Goal: Book appointment/travel/reservation

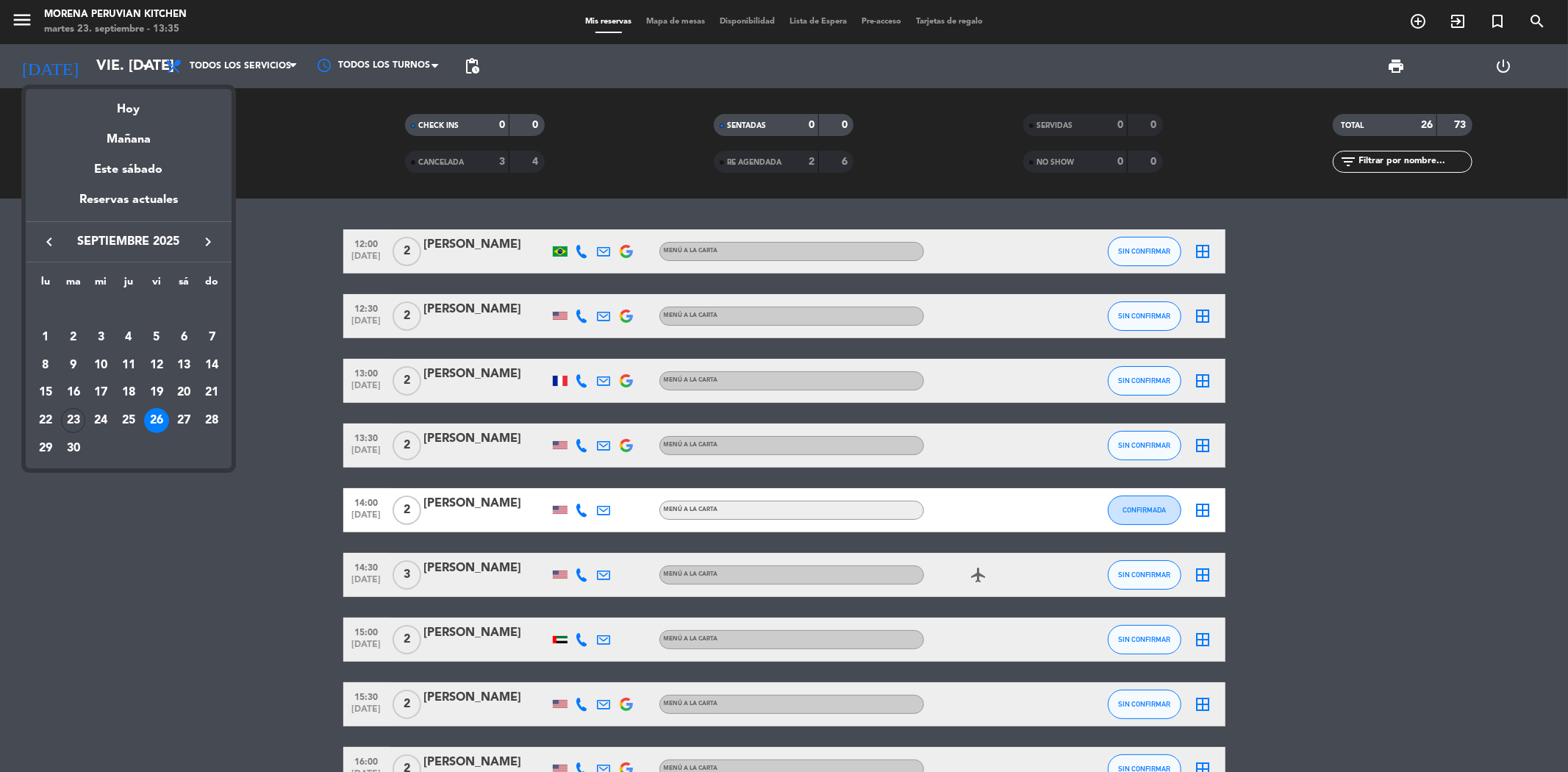
scroll to position [1068, 0]
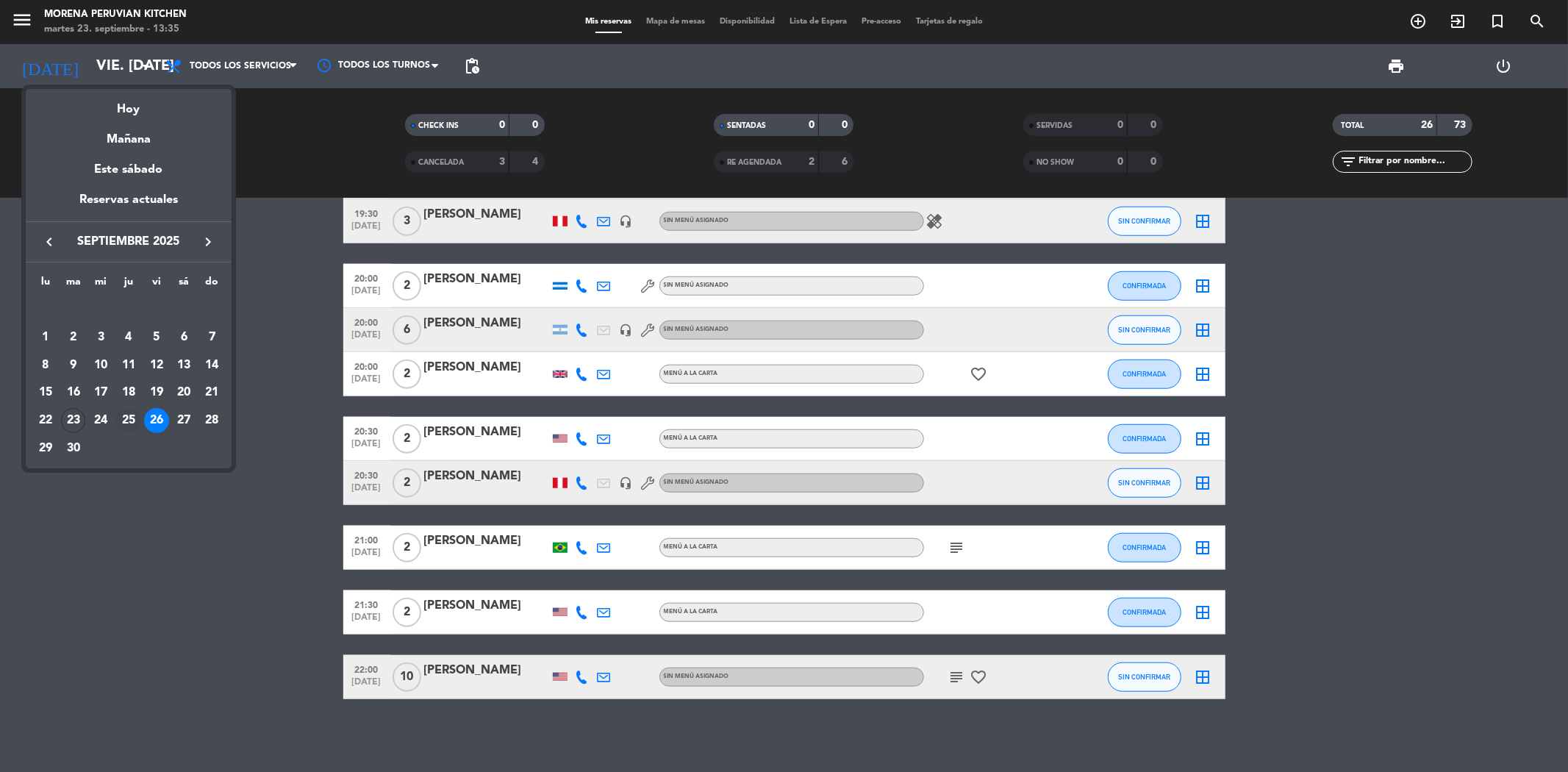
click at [134, 420] on div "25" at bounding box center [129, 420] width 25 height 25
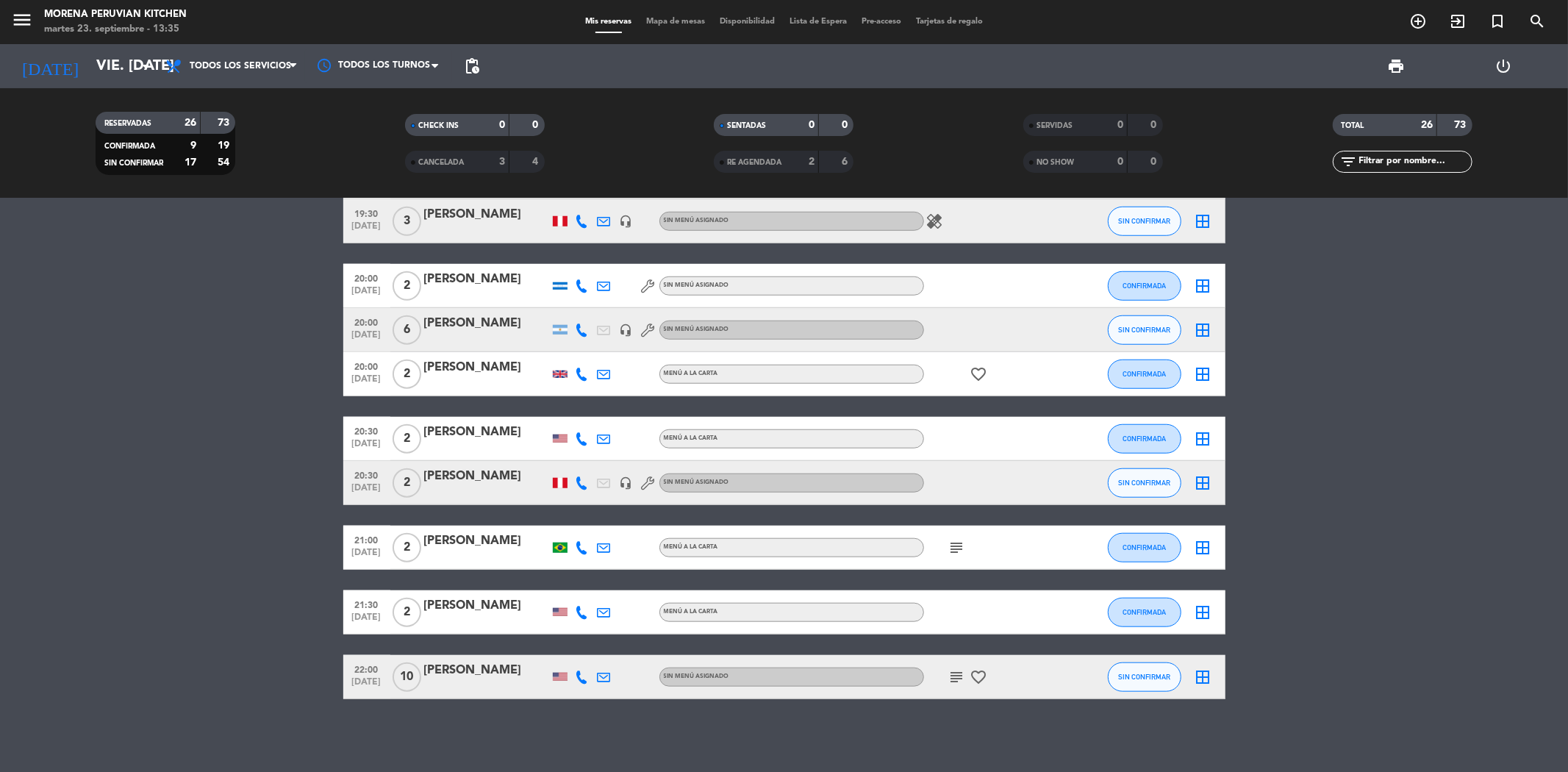
type input "[DEMOGRAPHIC_DATA] [DATE]"
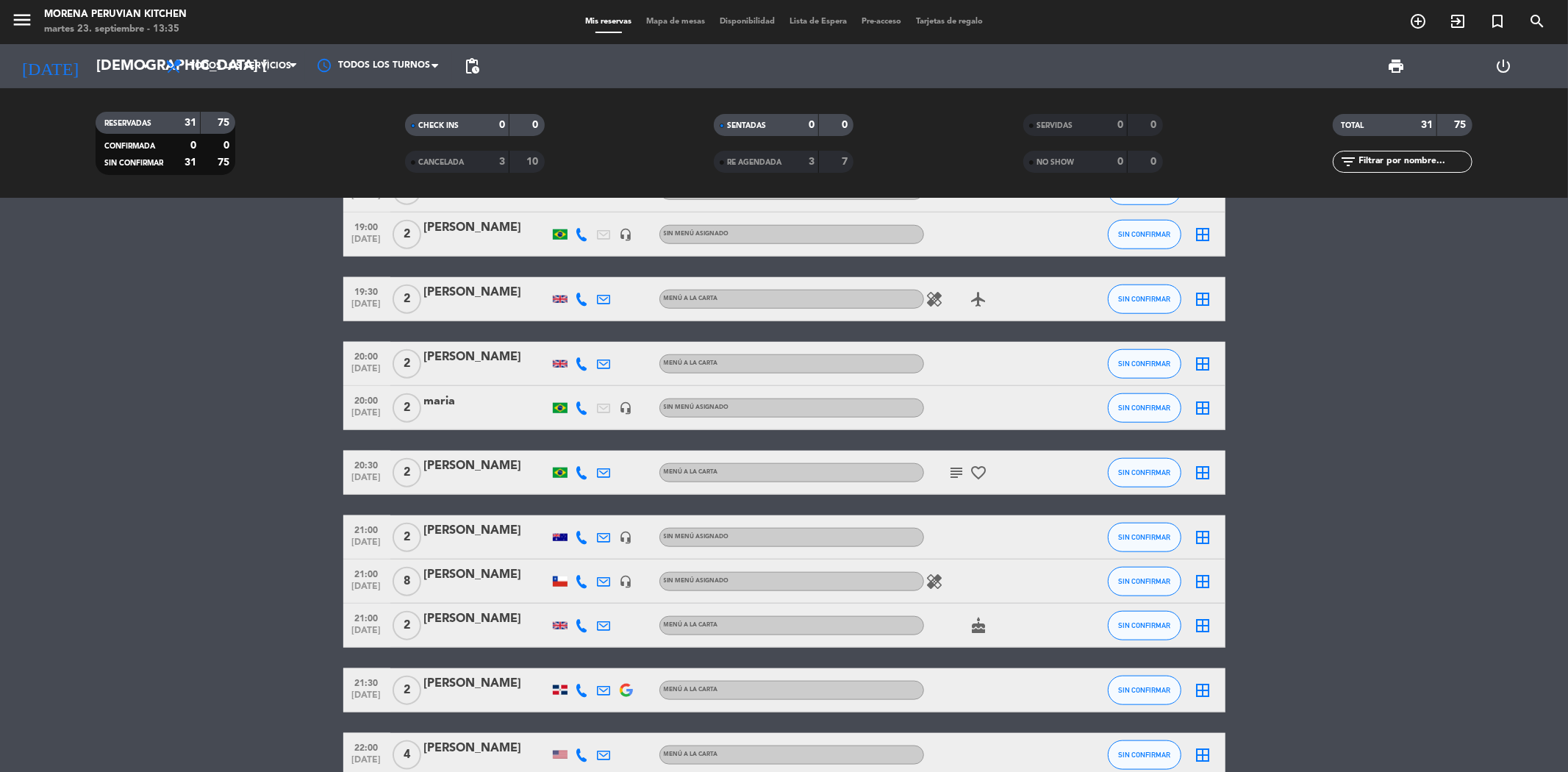
scroll to position [1310, 0]
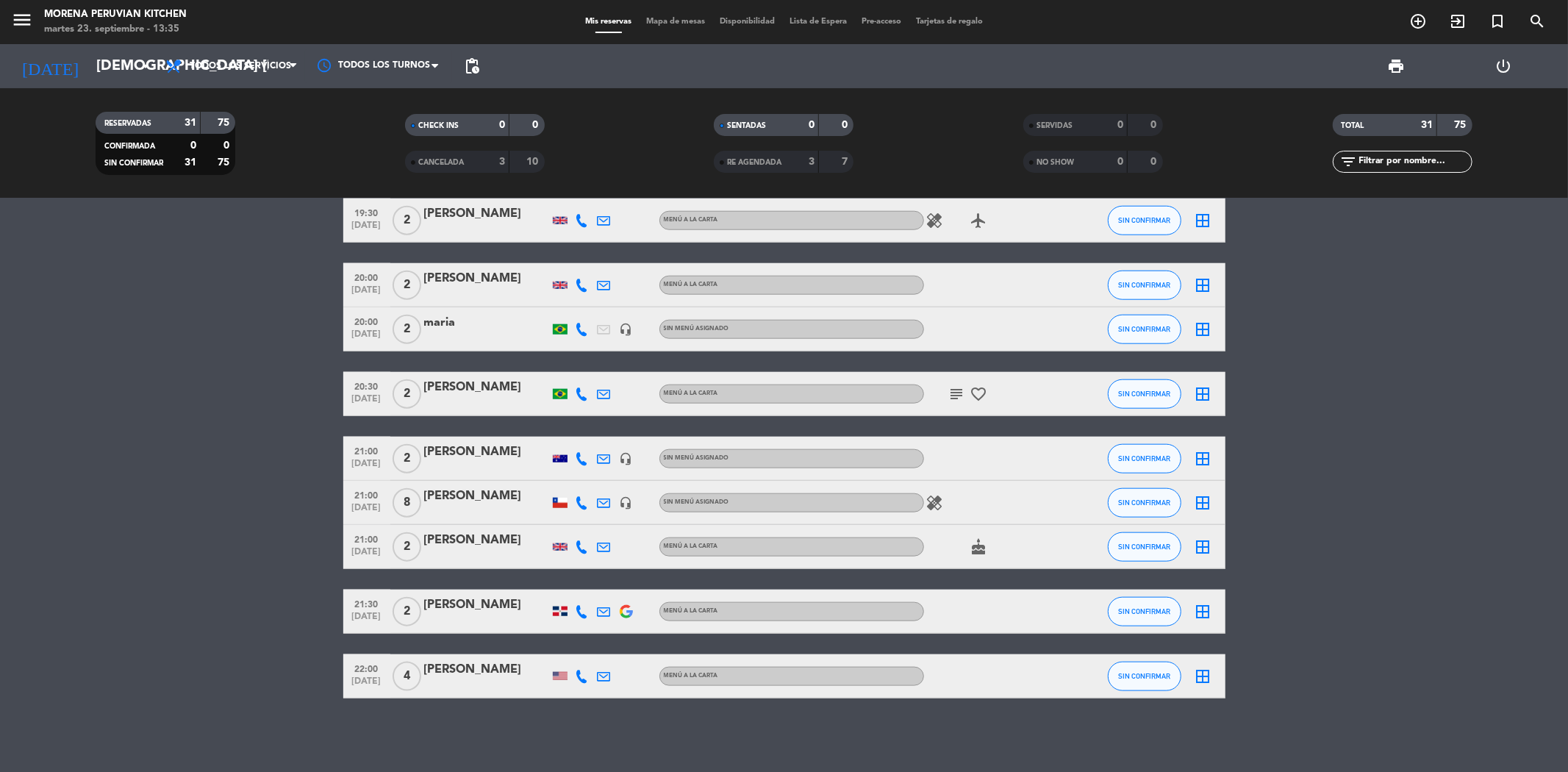
click at [457, 494] on div "[PERSON_NAME]" at bounding box center [486, 497] width 125 height 19
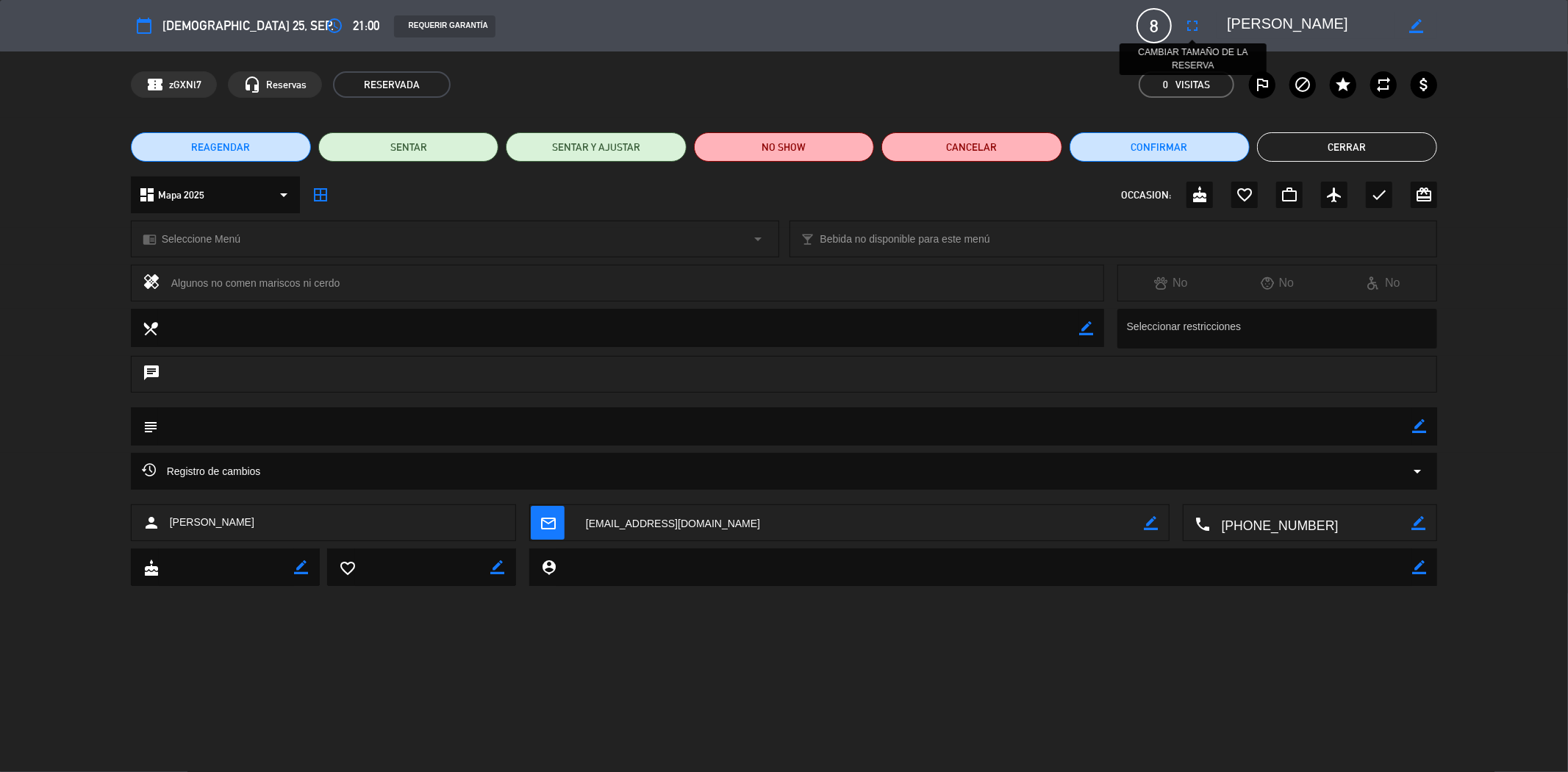
click at [1181, 28] on button "fullscreen" at bounding box center [1192, 26] width 27 height 27
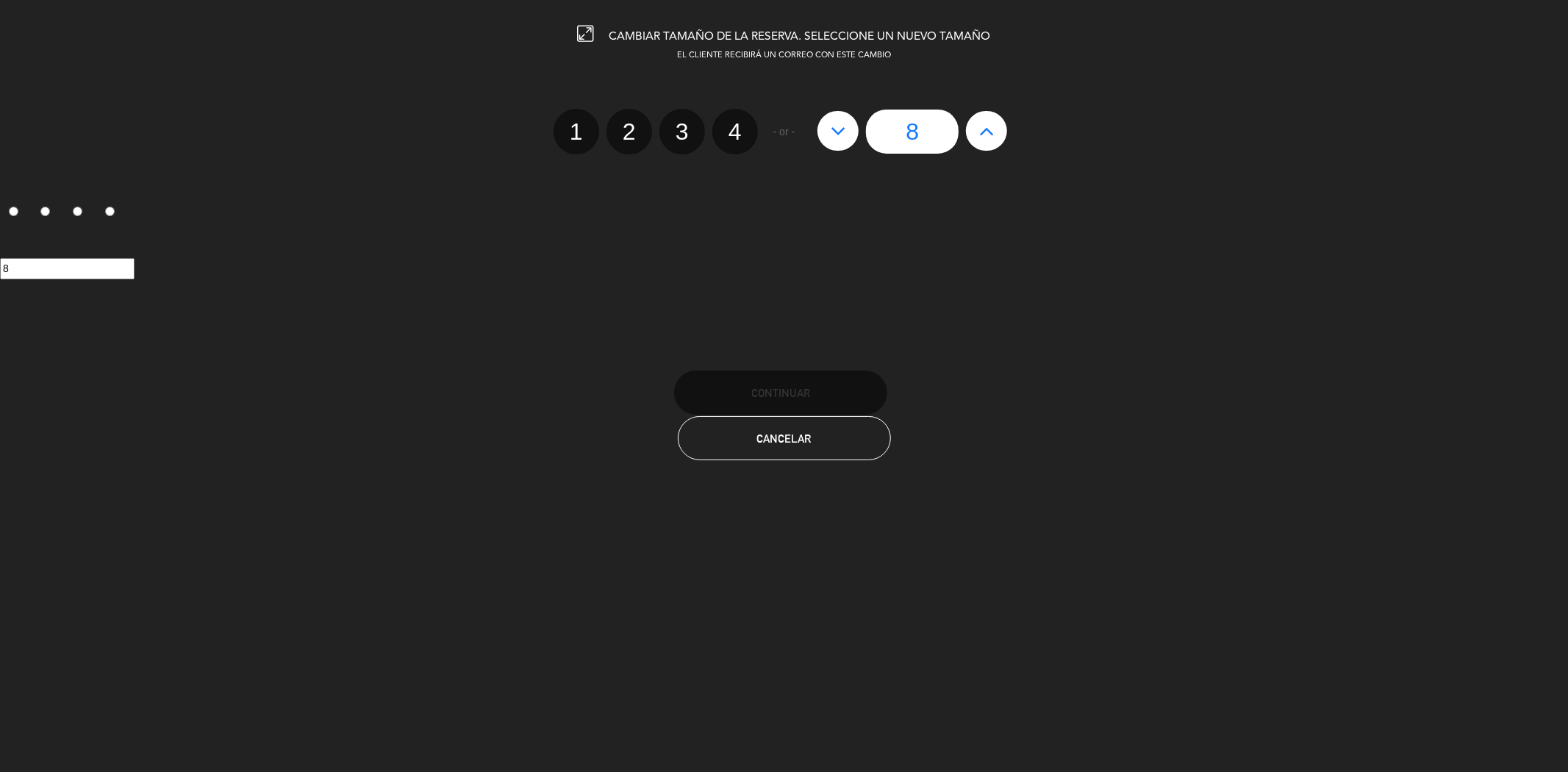
click at [838, 142] on button at bounding box center [837, 131] width 41 height 40
type input "7"
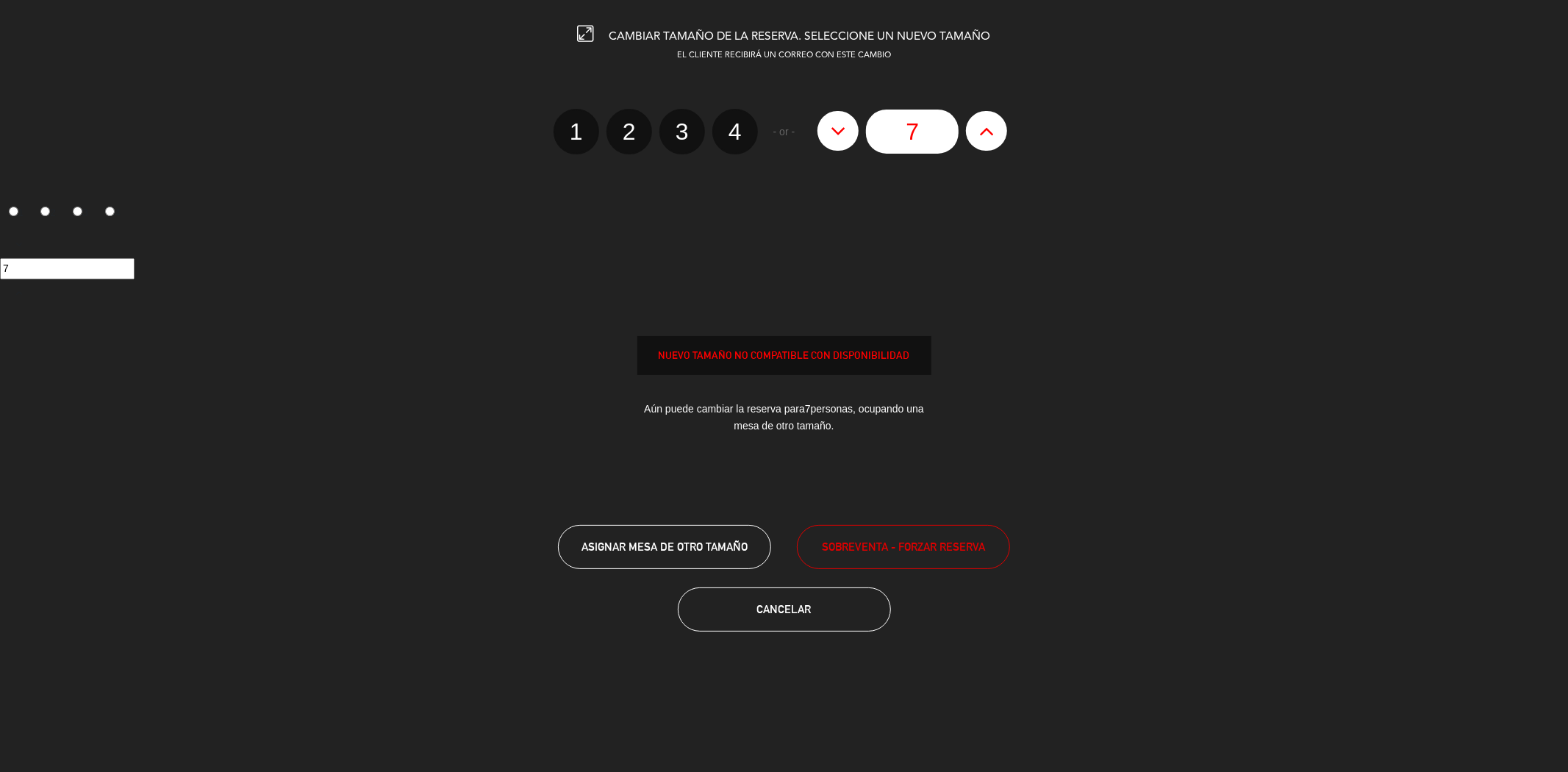
click at [838, 142] on button at bounding box center [837, 131] width 41 height 40
type input "6"
click at [838, 142] on button at bounding box center [837, 131] width 41 height 40
type input "5"
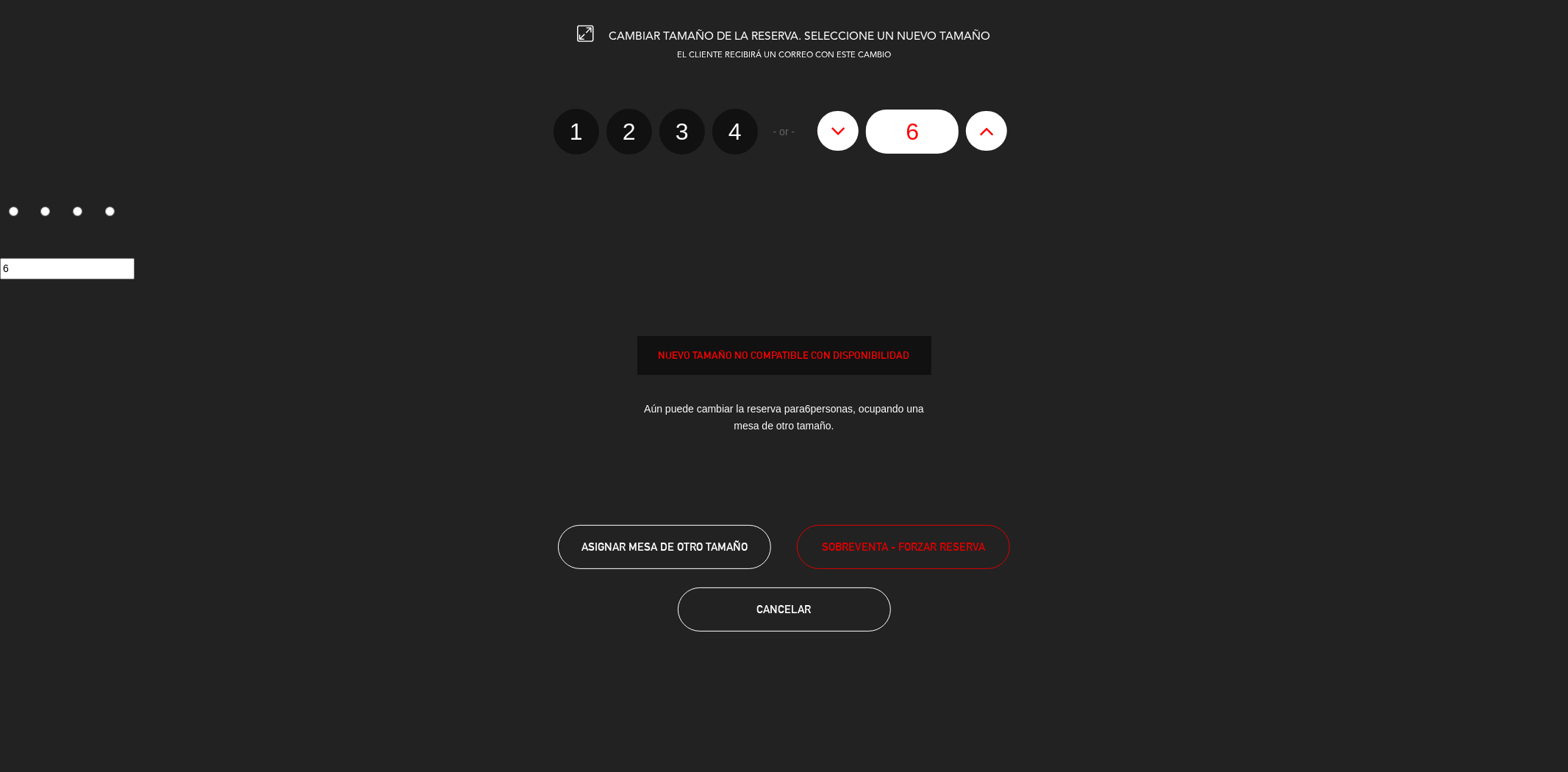
type input "5"
click at [838, 142] on button at bounding box center [837, 131] width 41 height 40
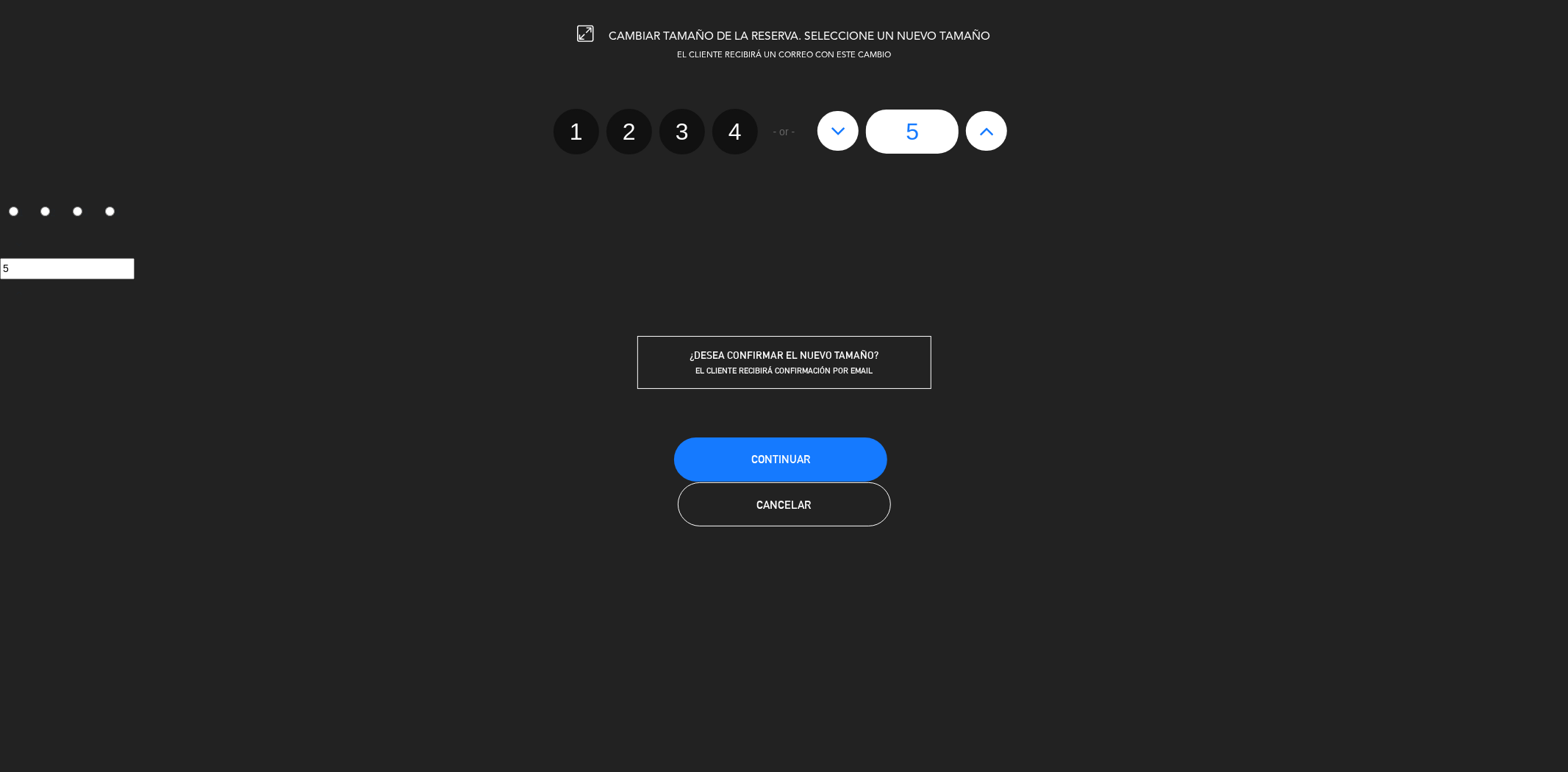
click at [742, 121] on label "4" at bounding box center [735, 132] width 46 height 46
click at [738, 121] on input "4" at bounding box center [734, 119] width 10 height 10
radio input "true"
radio input "false"
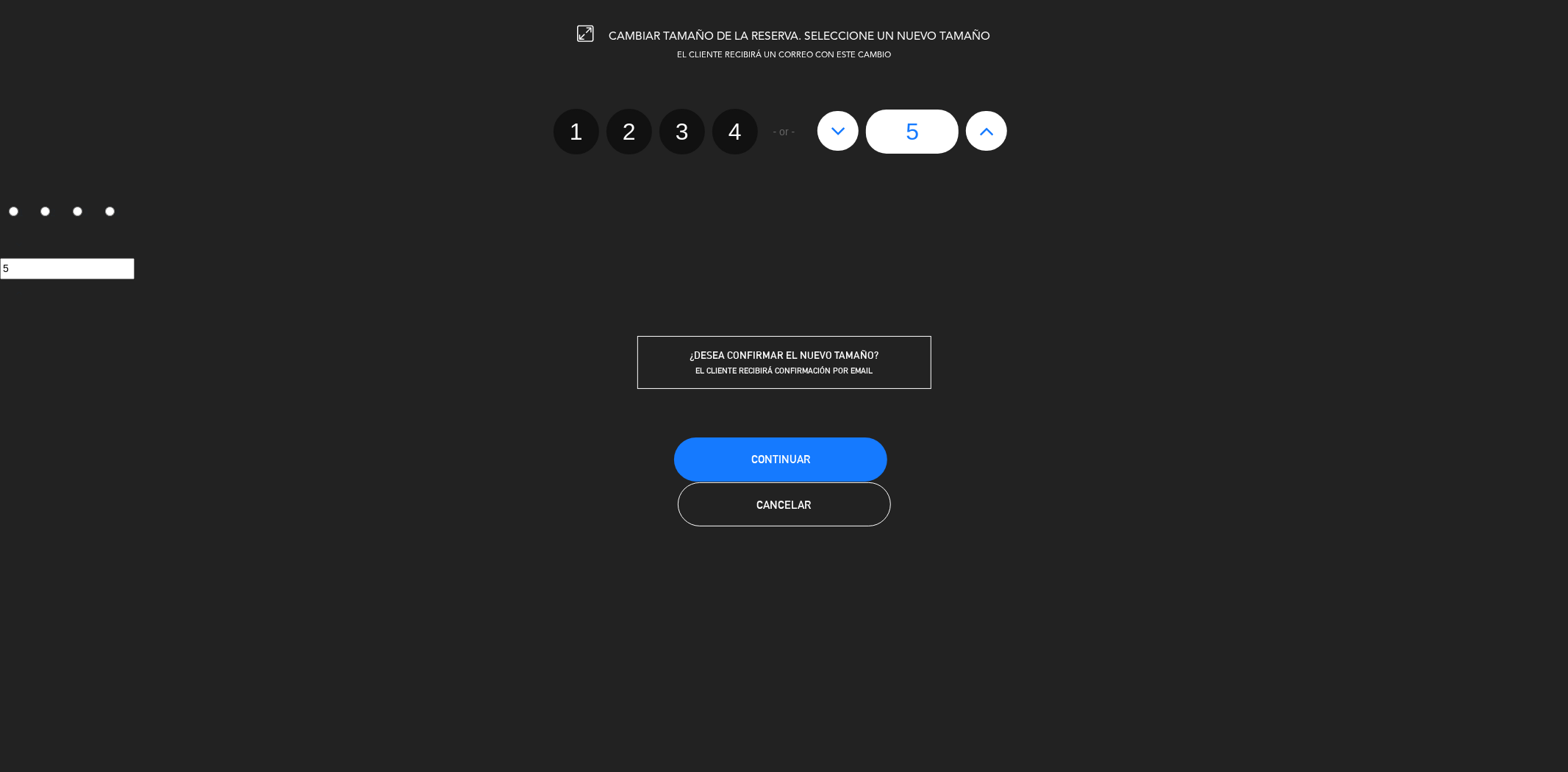
radio input "false"
radio input "true"
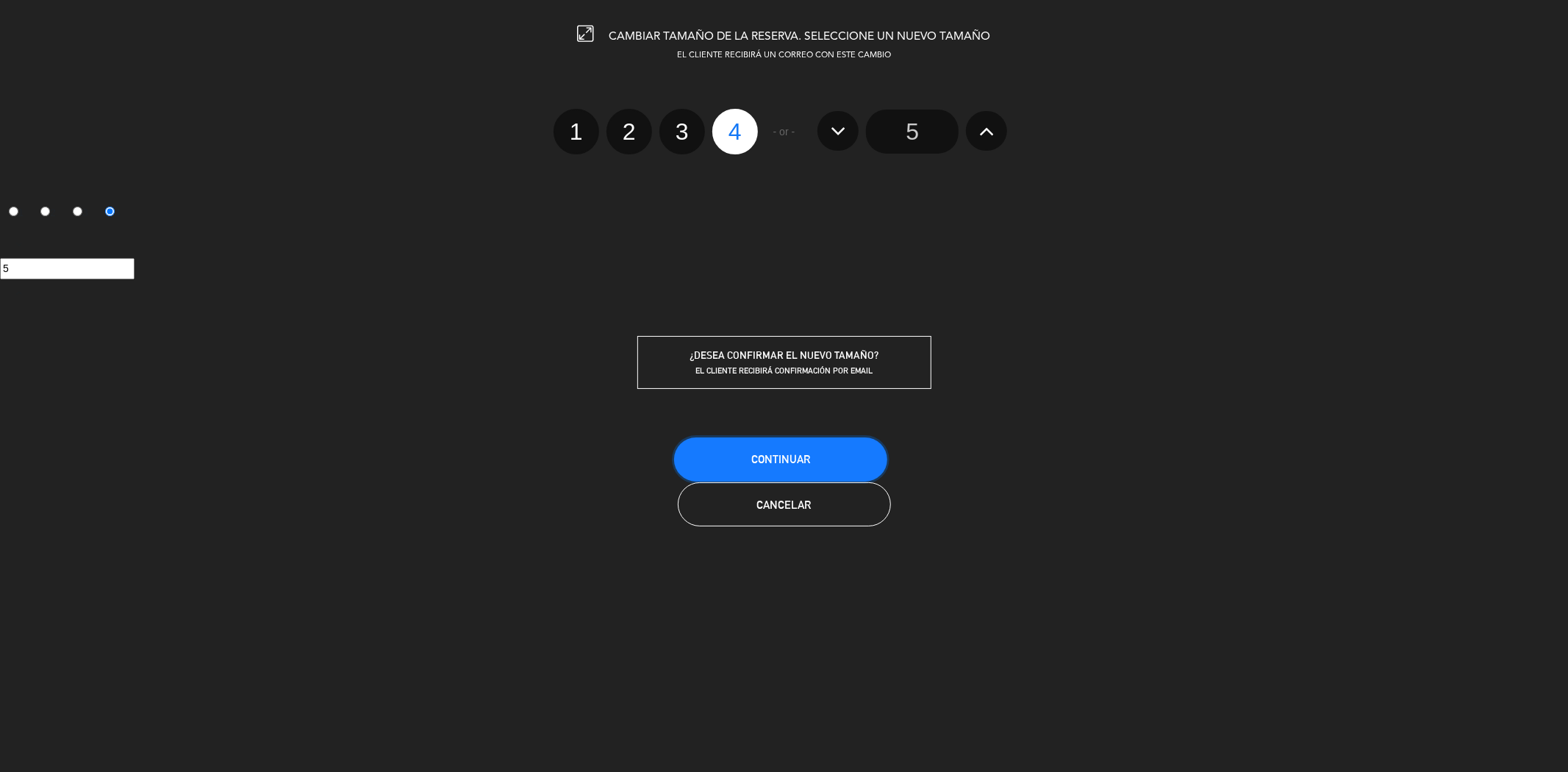
click at [739, 442] on button "Continuar" at bounding box center [780, 459] width 213 height 44
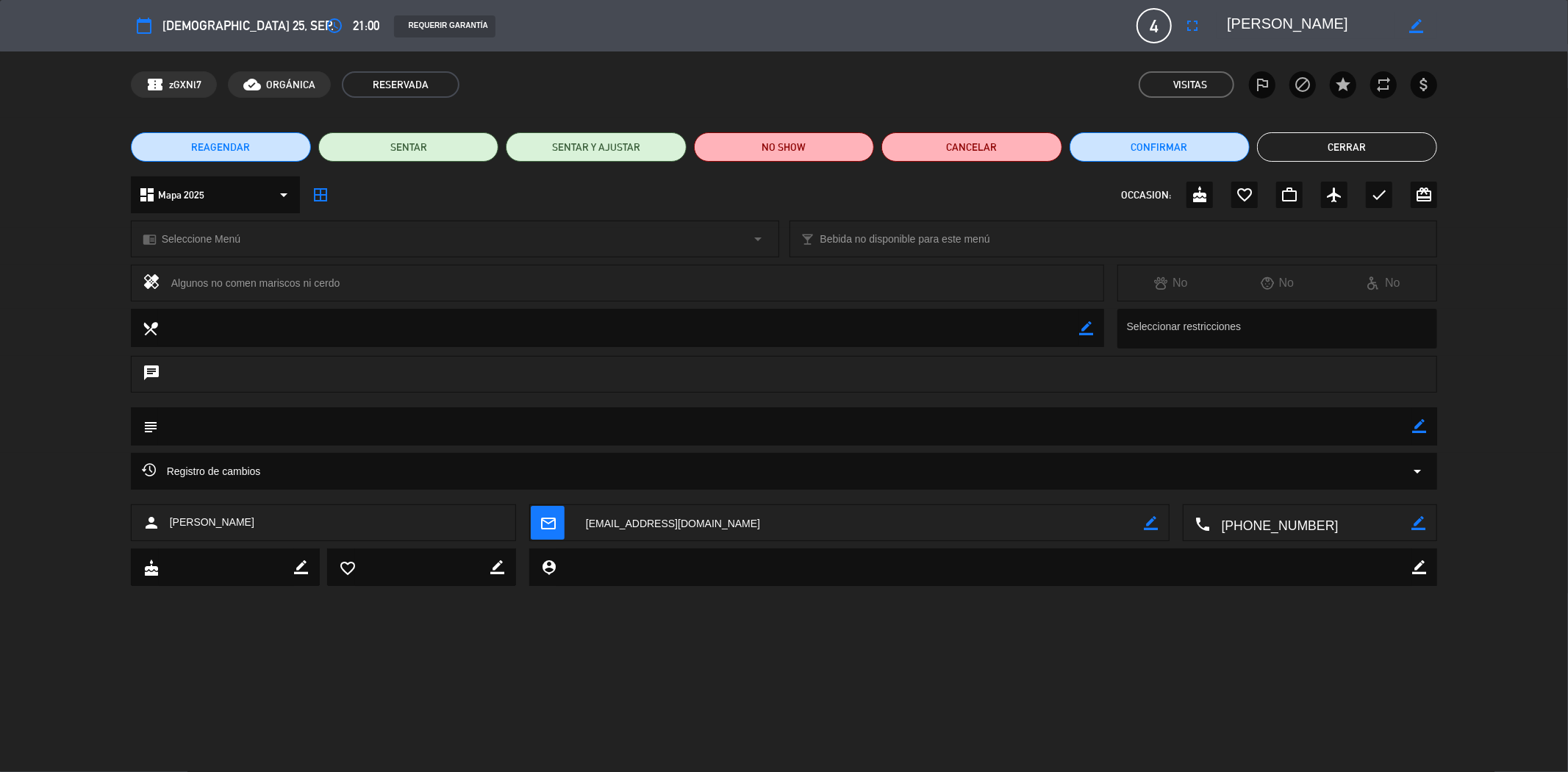
click at [1326, 137] on button "Cerrar" at bounding box center [1346, 147] width 180 height 30
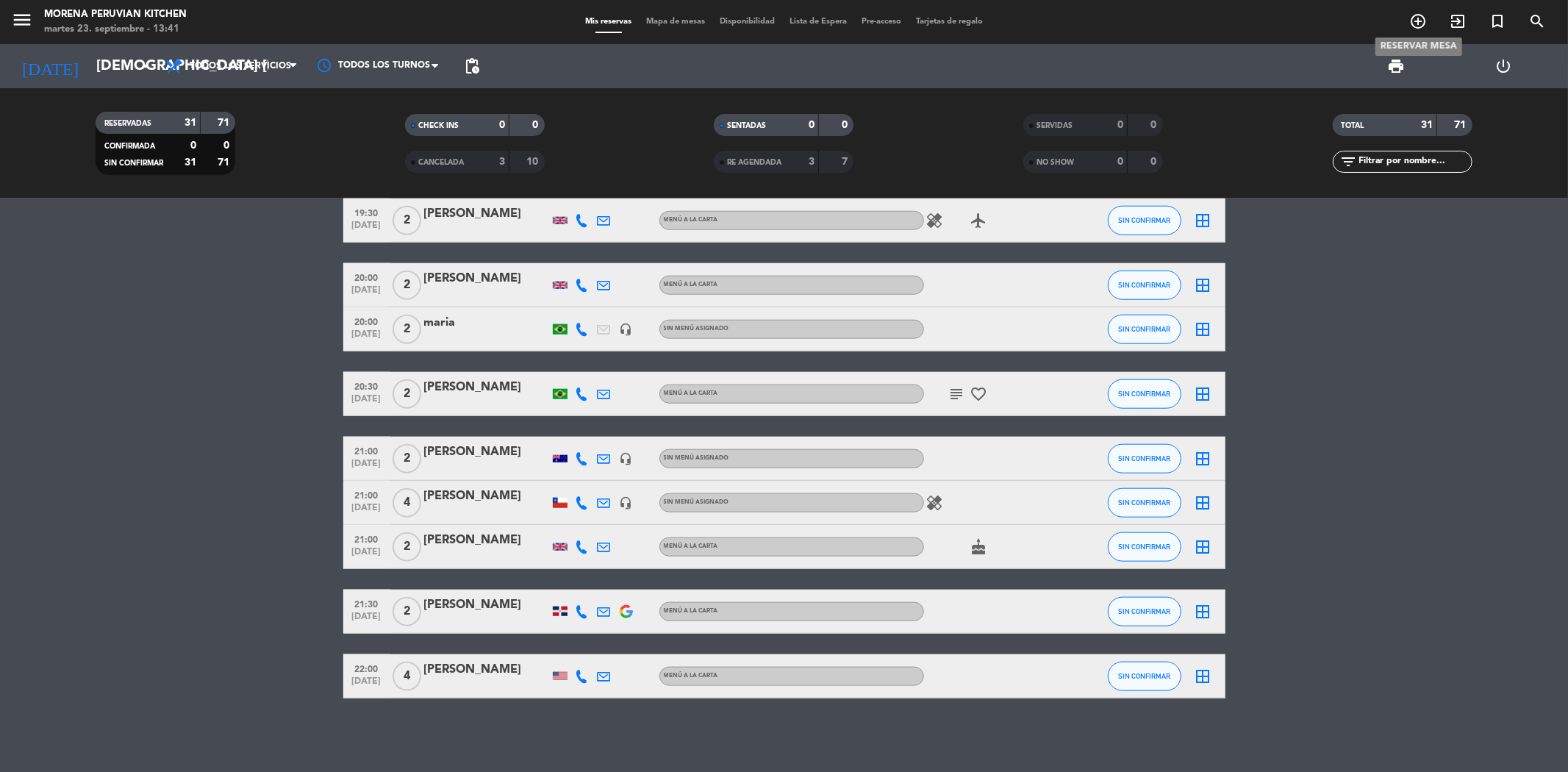
click at [1414, 14] on icon "add_circle_outline" at bounding box center [1417, 21] width 18 height 18
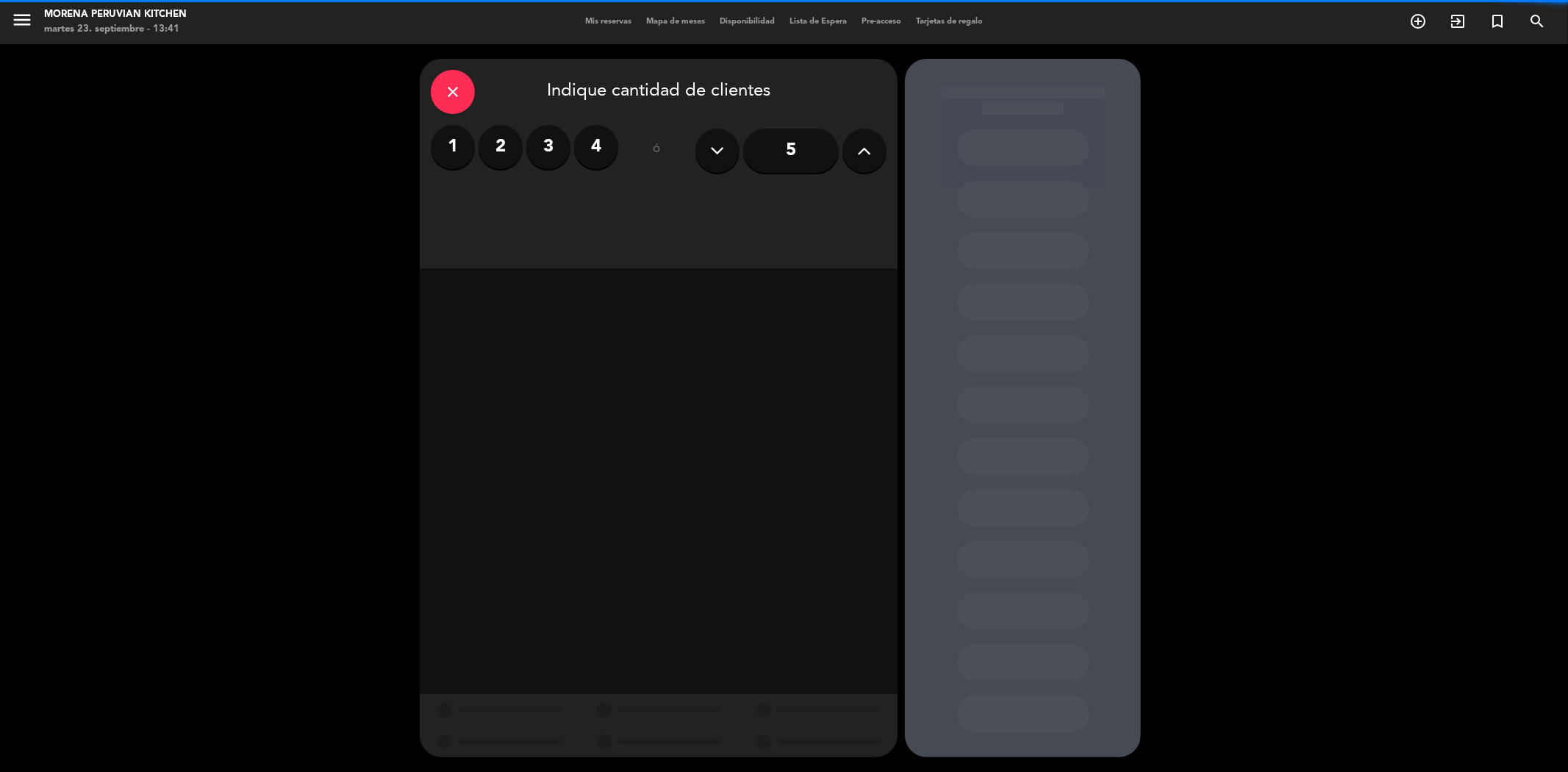
click at [501, 142] on label "2" at bounding box center [500, 147] width 44 height 44
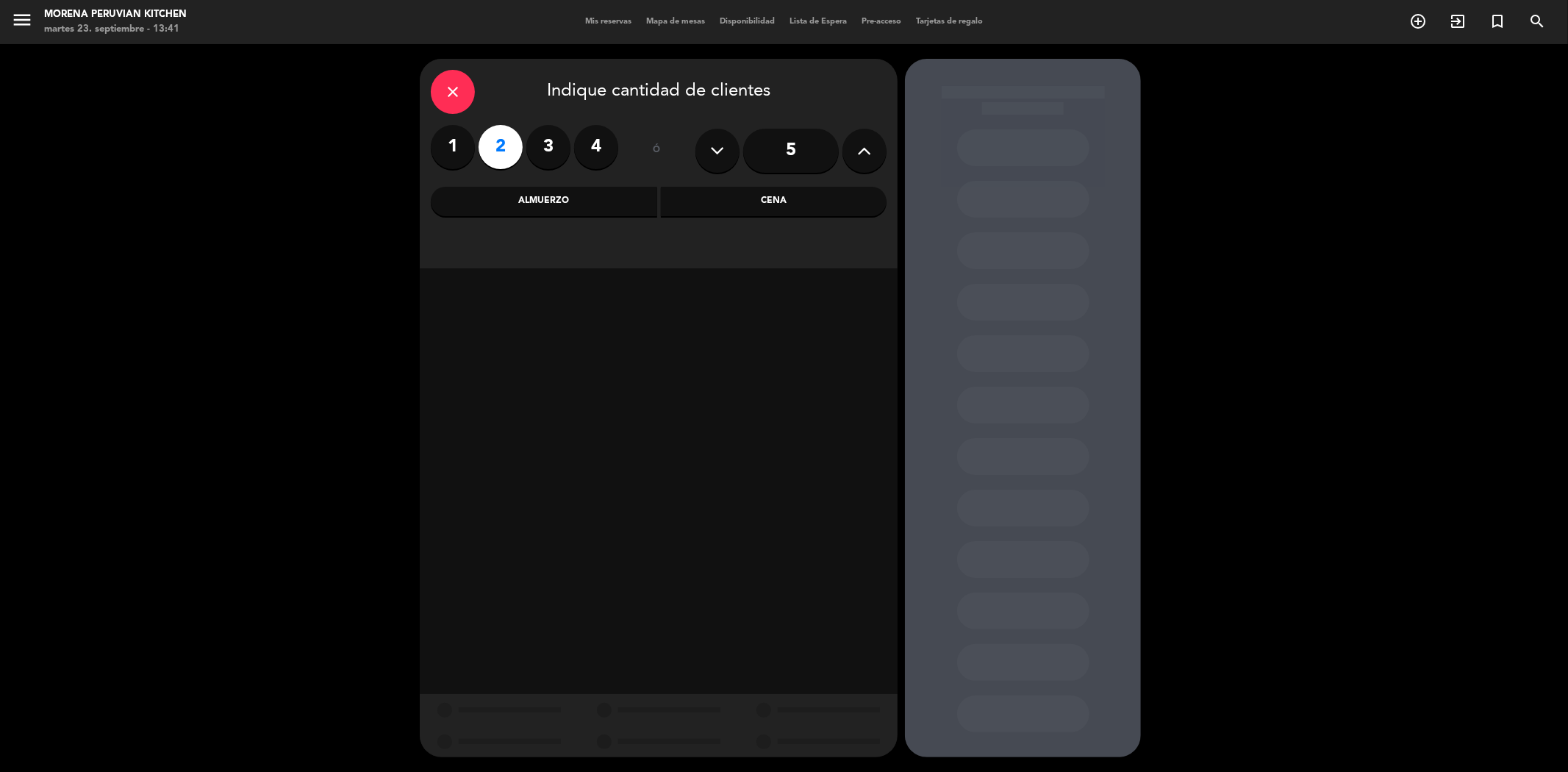
click at [729, 194] on div "Cena" at bounding box center [774, 201] width 227 height 30
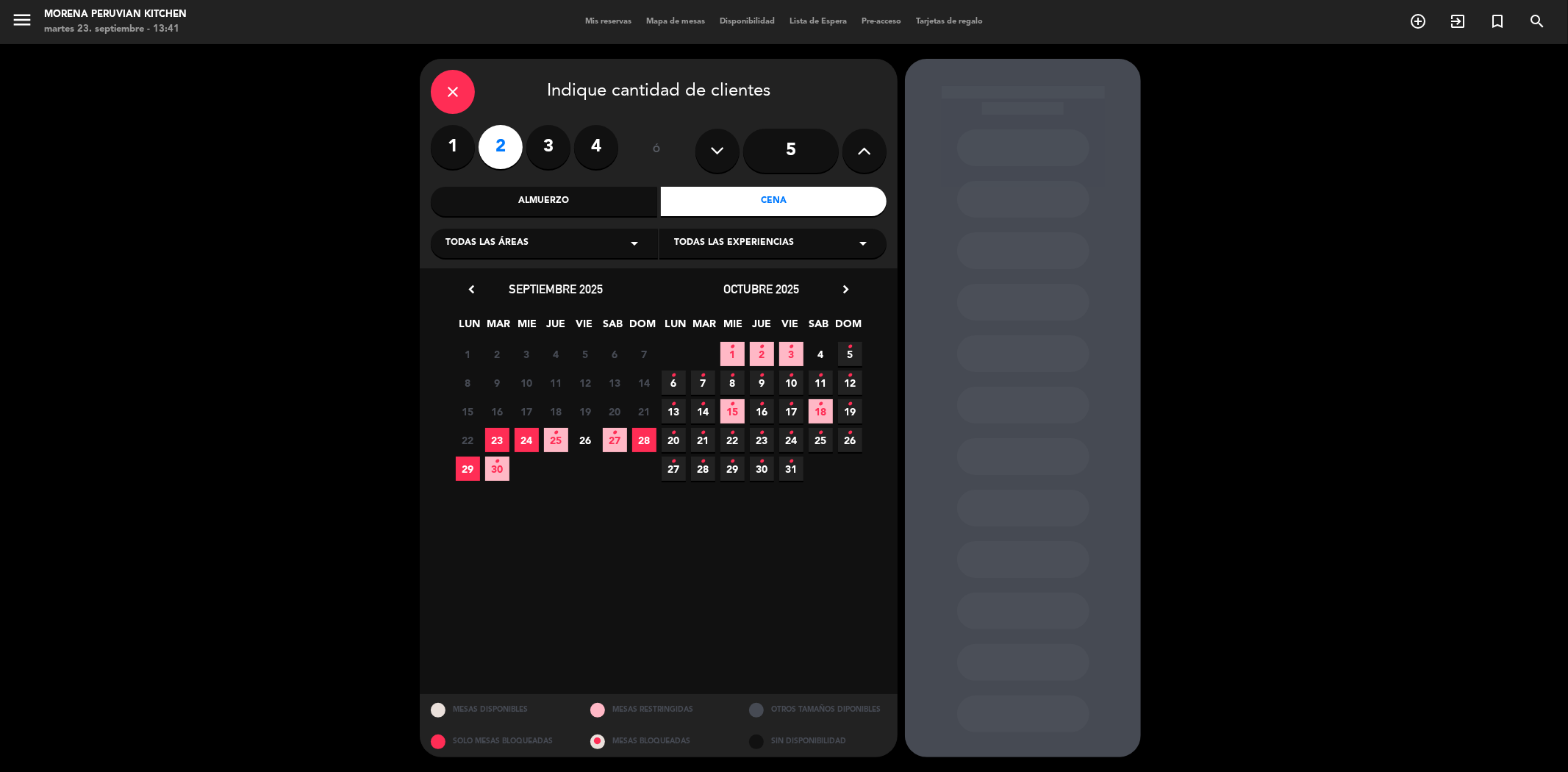
click at [593, 436] on span "26" at bounding box center [585, 439] width 24 height 24
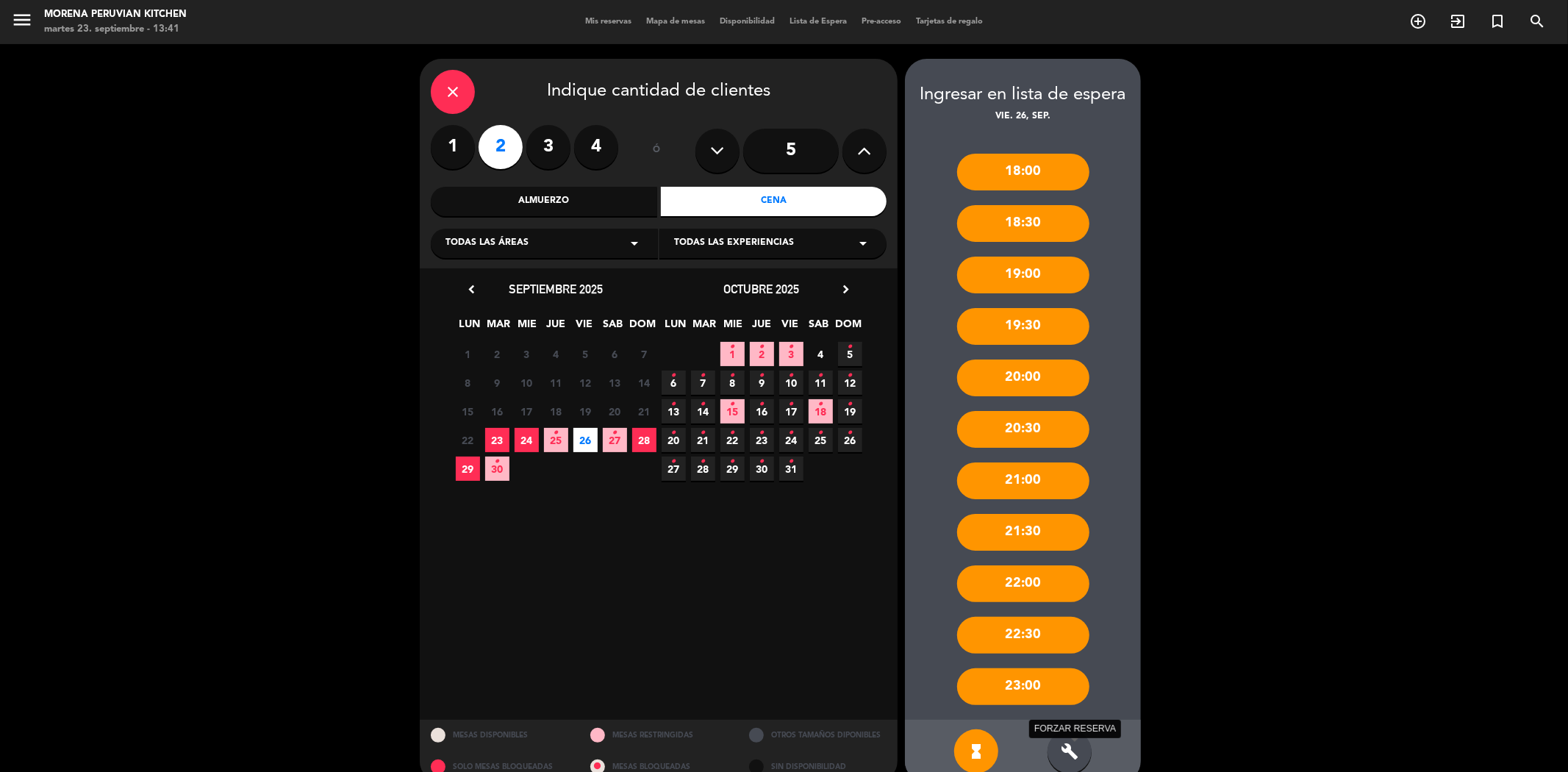
click at [1066, 747] on icon "build" at bounding box center [1069, 751] width 18 height 18
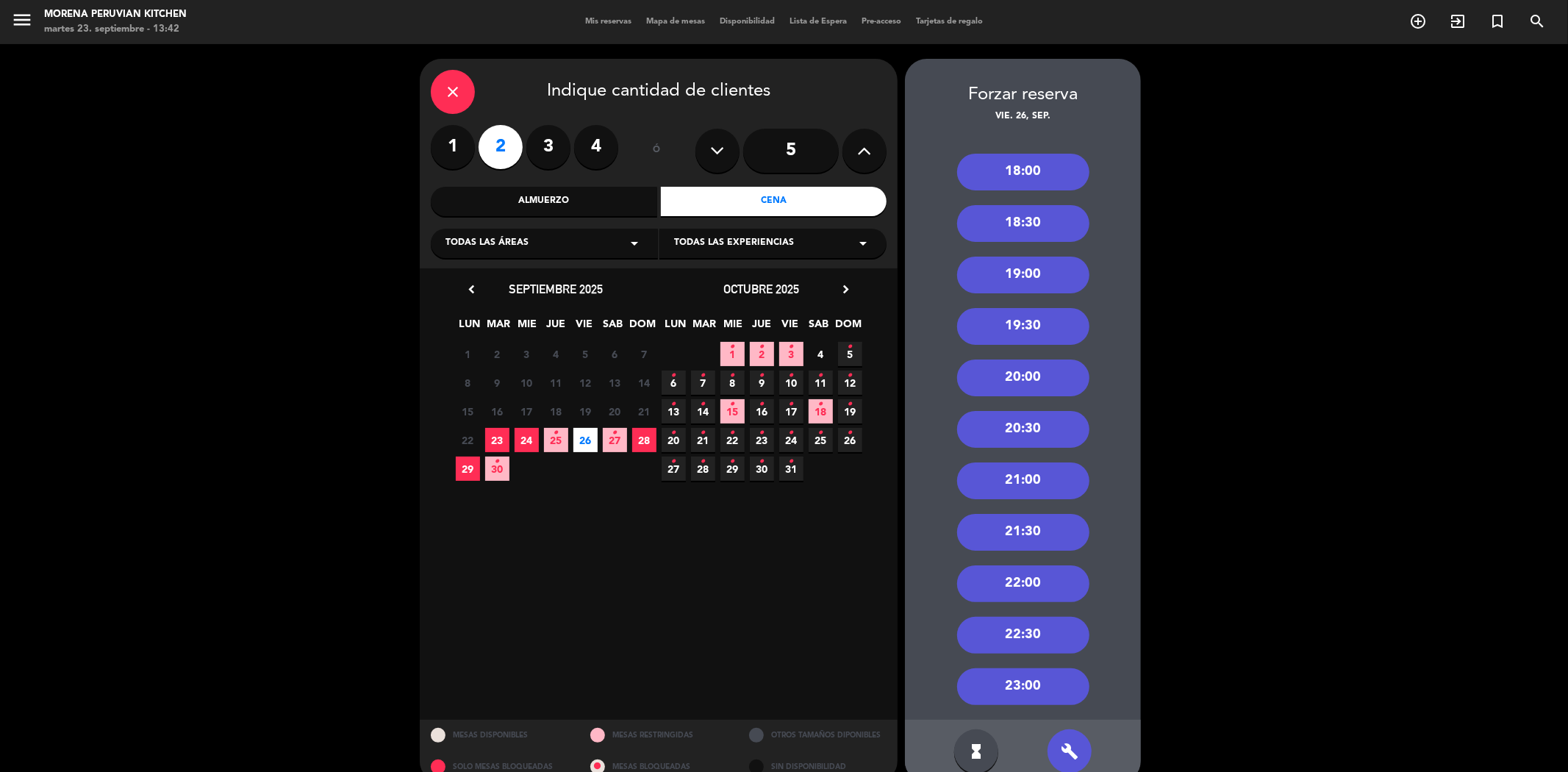
click at [1020, 519] on div "21:30" at bounding box center [1022, 532] width 132 height 37
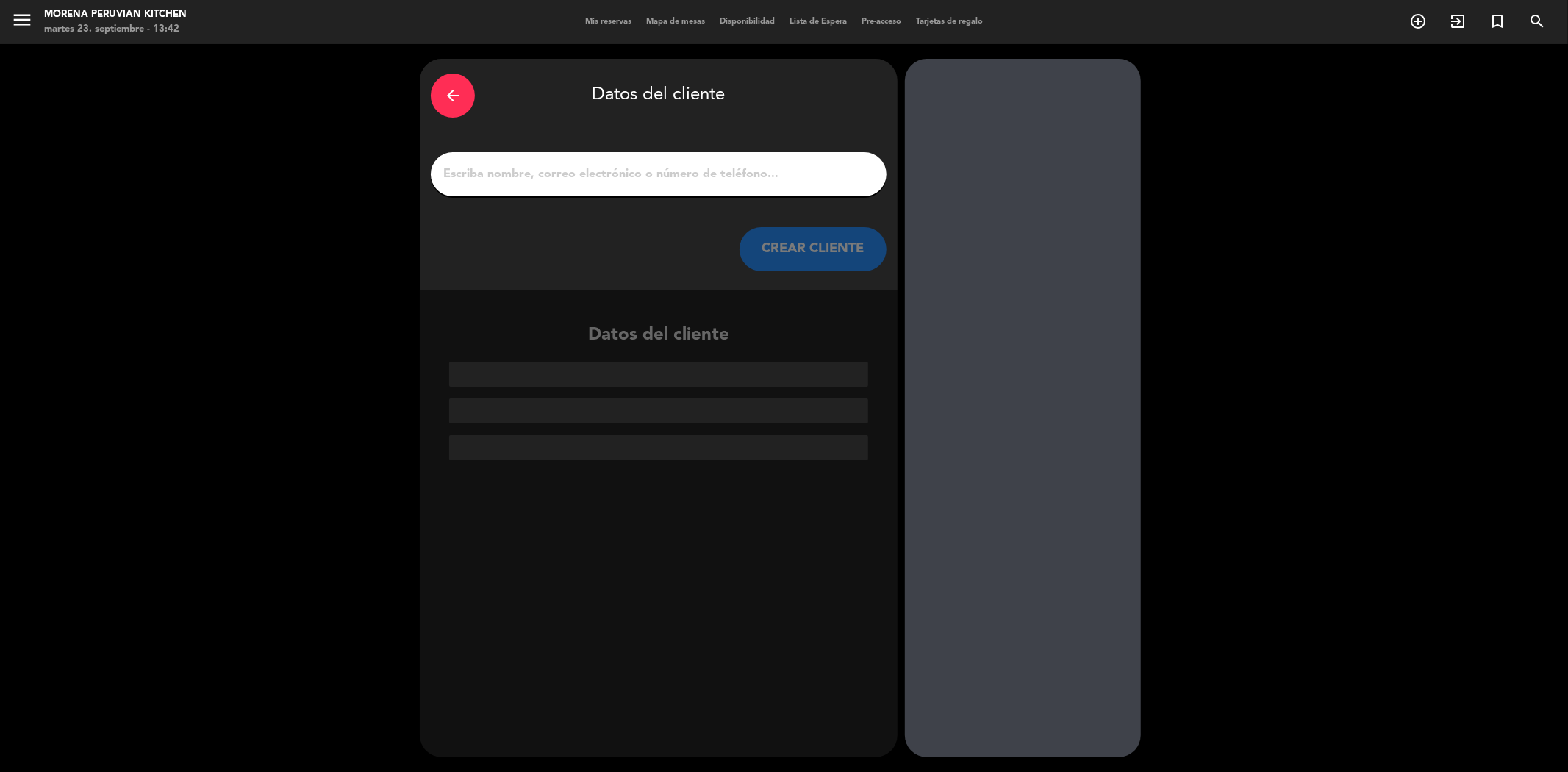
click at [638, 166] on input "1" at bounding box center [658, 174] width 433 height 21
paste input "[PERSON_NAME]"
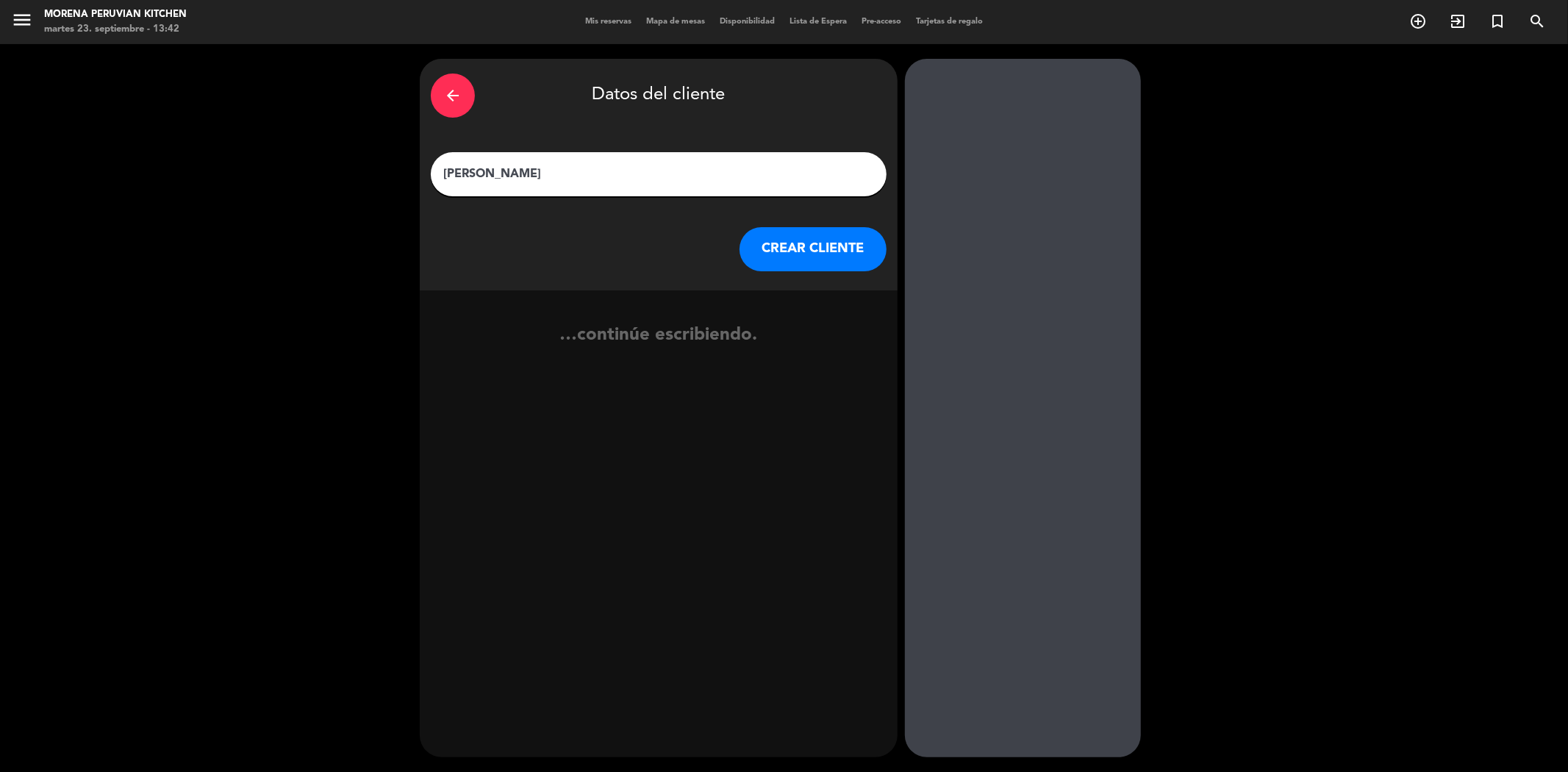
type input "[PERSON_NAME]"
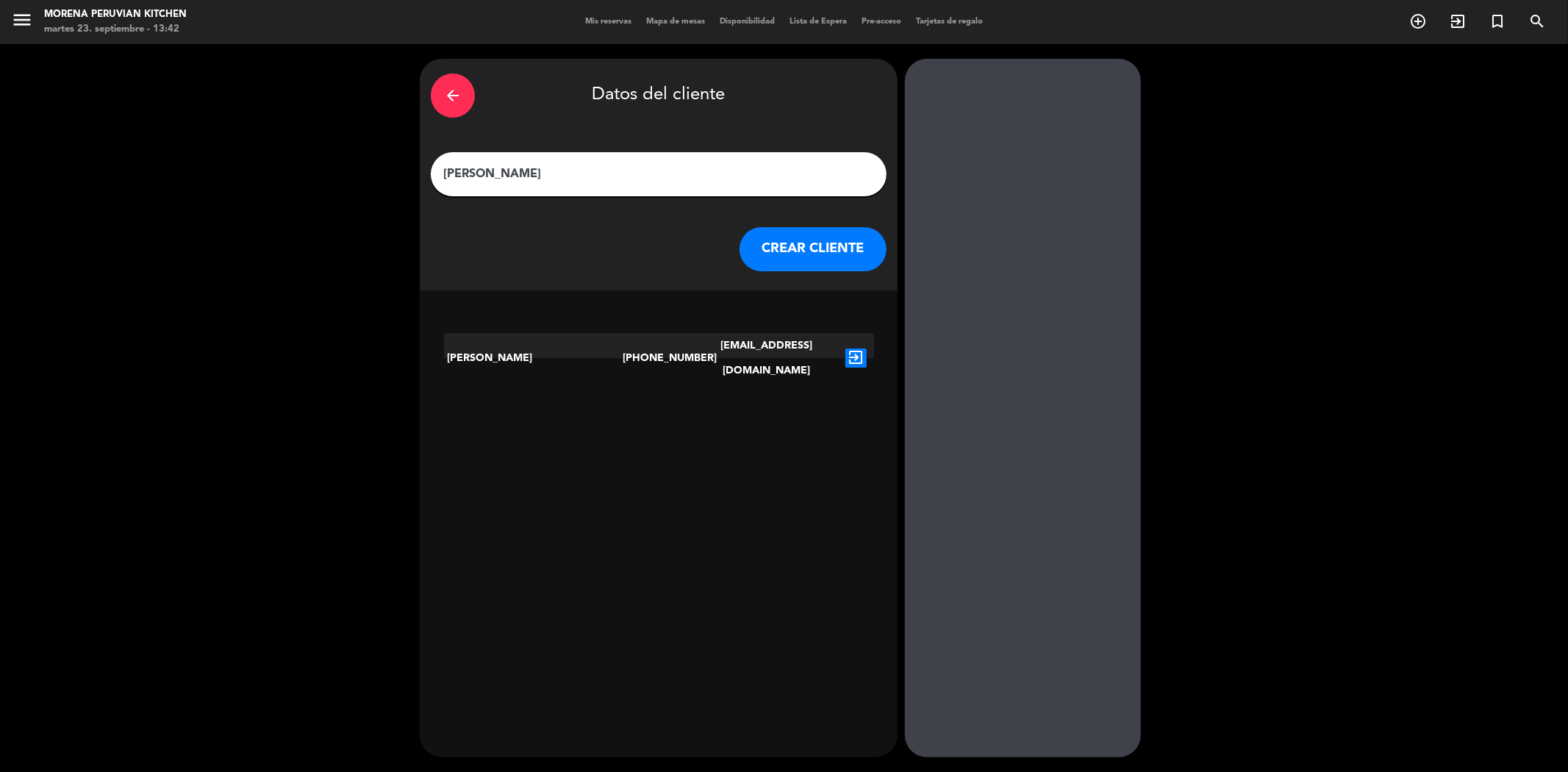
click at [790, 255] on button "CREAR CLIENTE" at bounding box center [813, 249] width 147 height 44
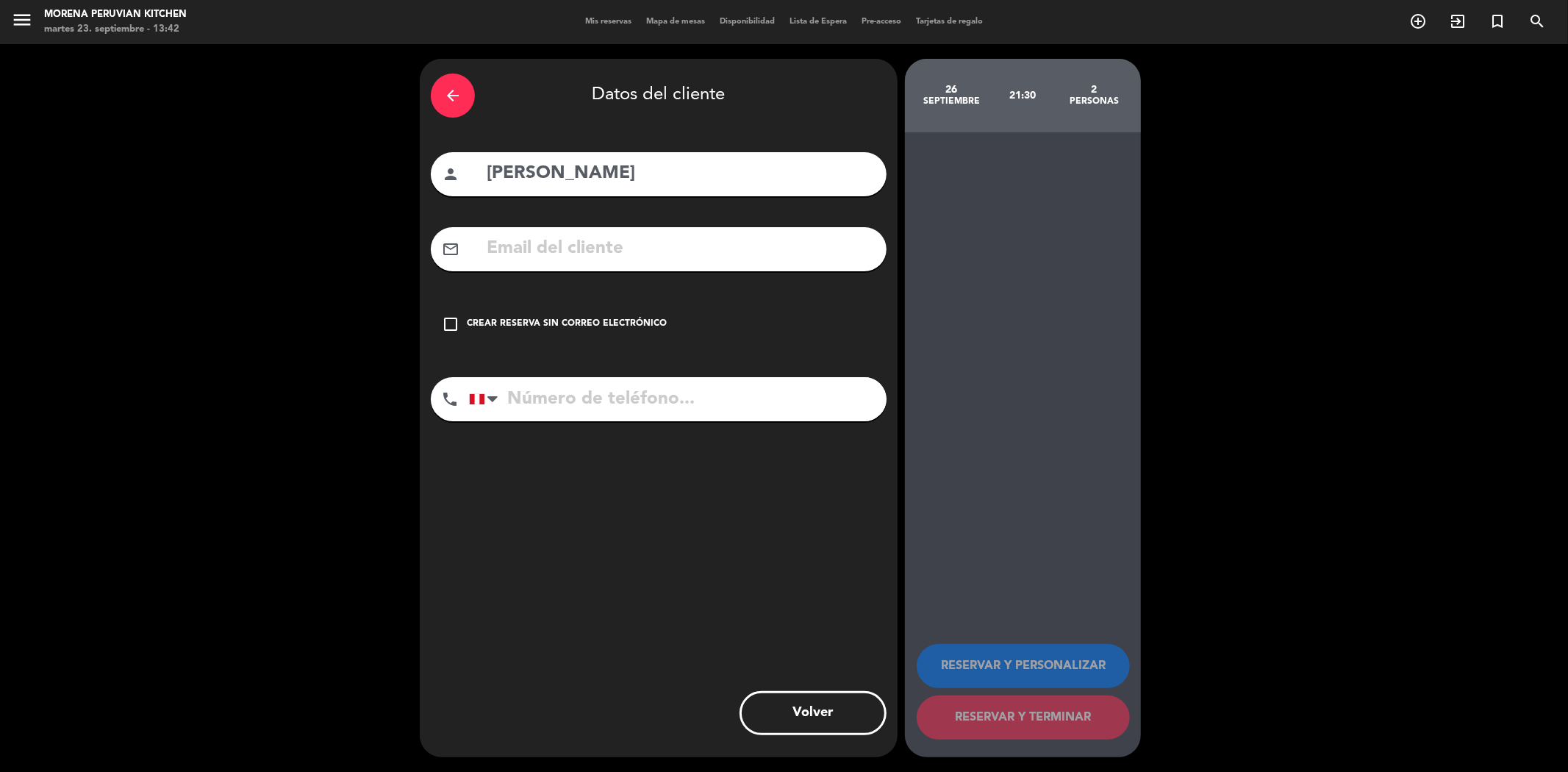
click at [628, 248] on input "text" at bounding box center [680, 249] width 391 height 30
paste input "[EMAIL_ADDRESS][DOMAIN_NAME]"
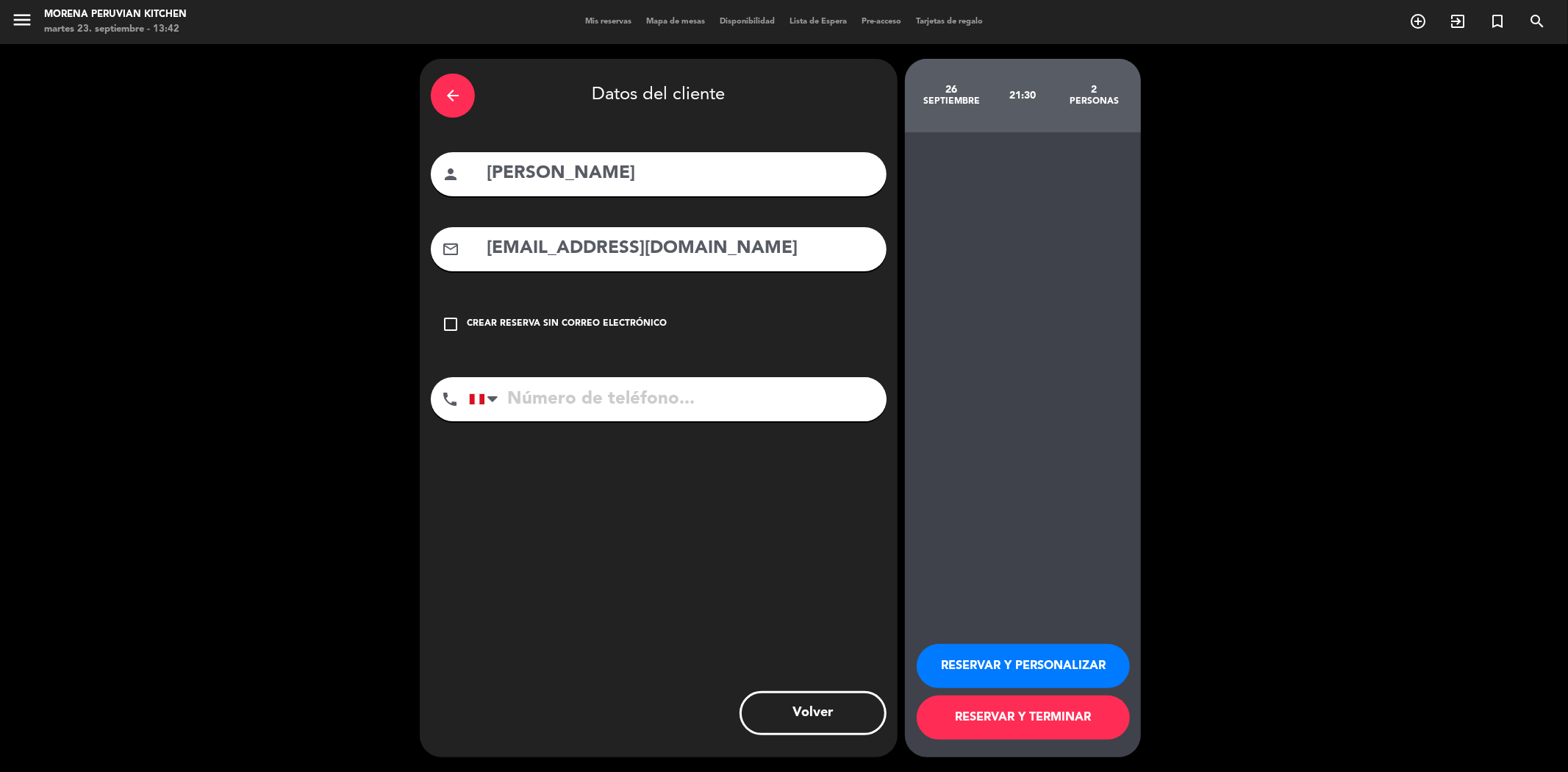
type input "[EMAIL_ADDRESS][DOMAIN_NAME]"
click at [573, 400] on input "tel" at bounding box center [677, 399] width 417 height 44
paste input "[PHONE_NUMBER]"
type input "[PHONE_NUMBER]"
click at [1066, 716] on button "RESERVAR Y TERMINAR" at bounding box center [1023, 718] width 213 height 44
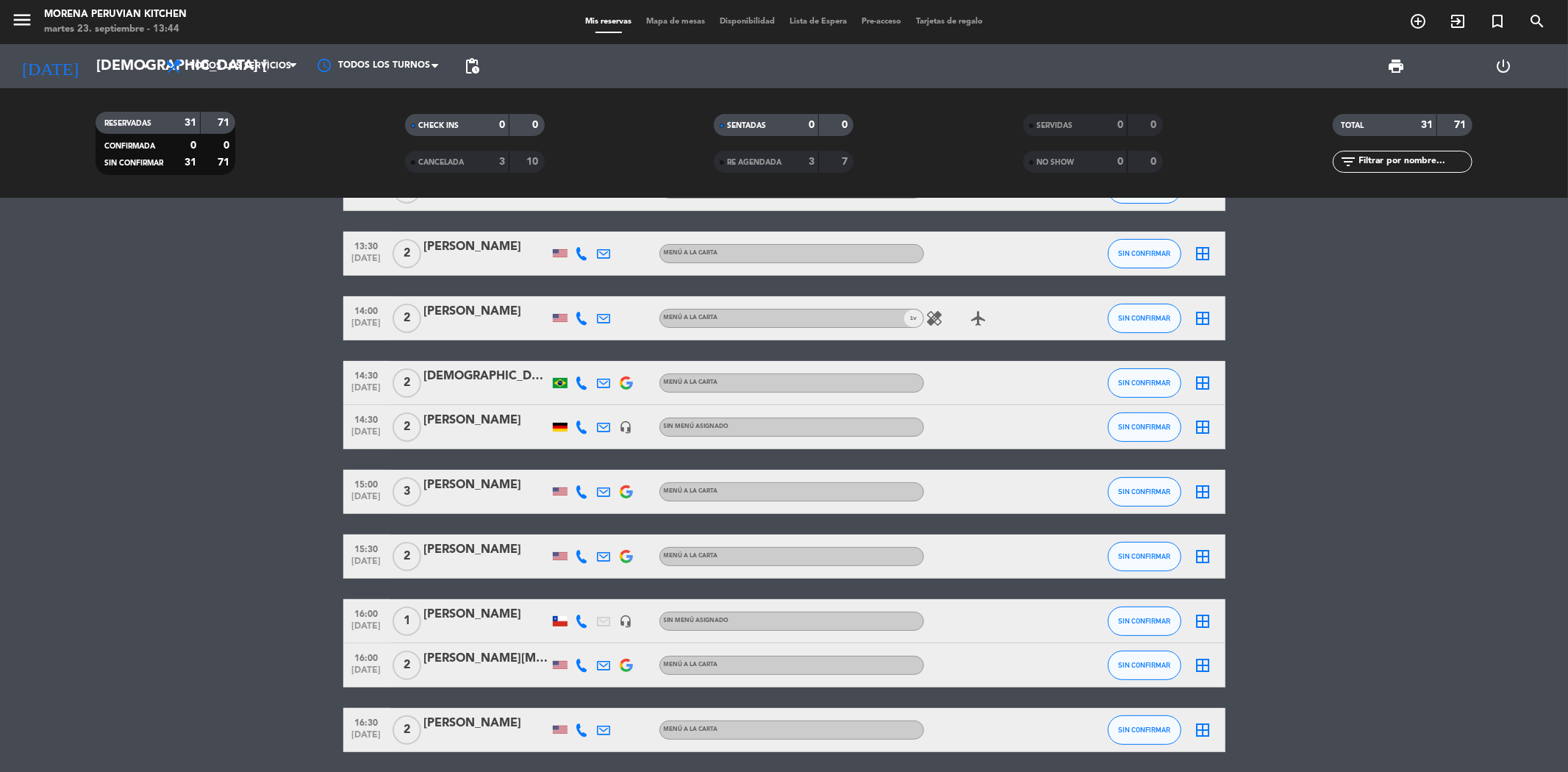
scroll to position [245, 0]
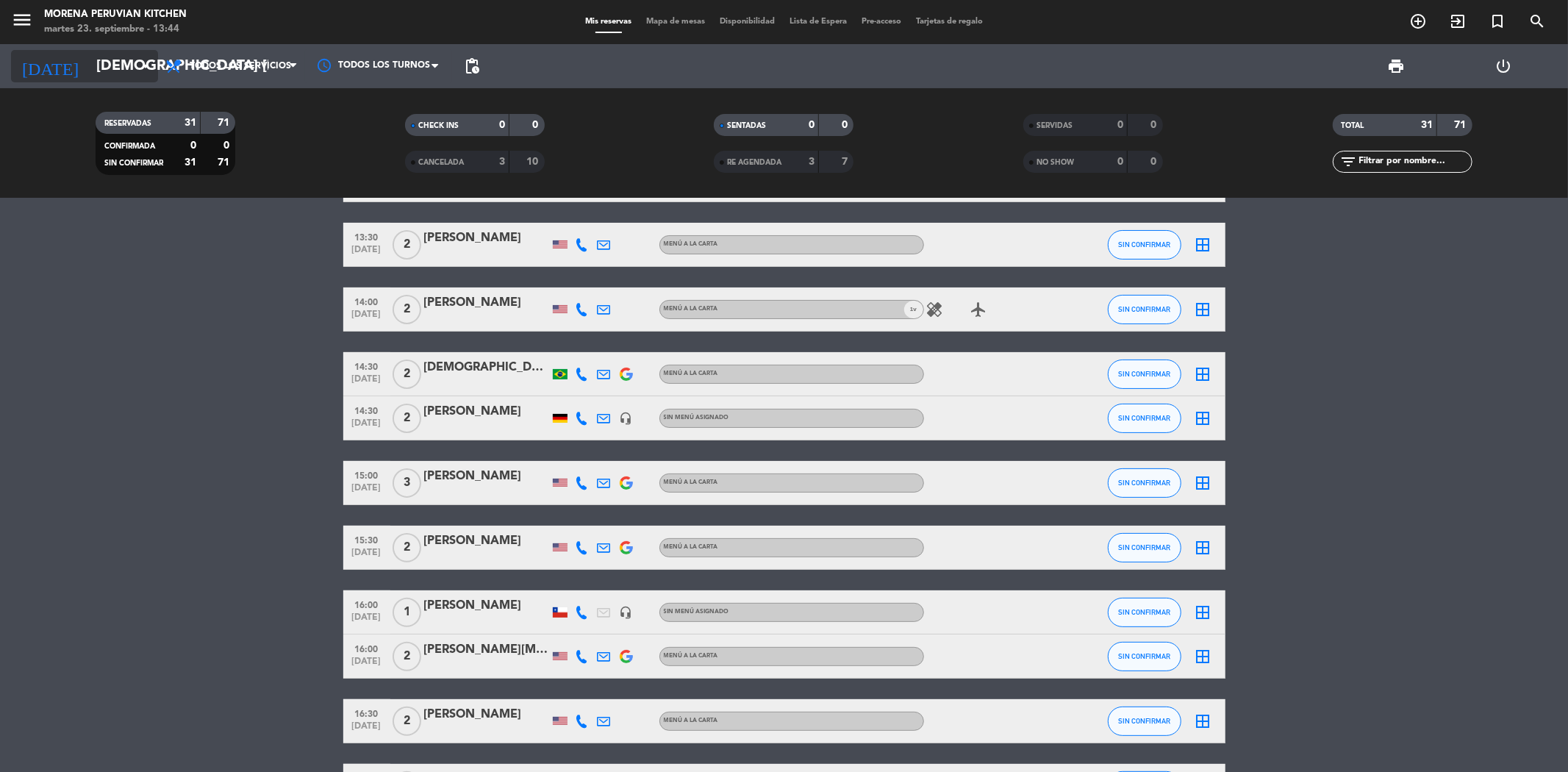
click at [124, 75] on input "[DEMOGRAPHIC_DATA] [DATE]" at bounding box center [182, 66] width 187 height 32
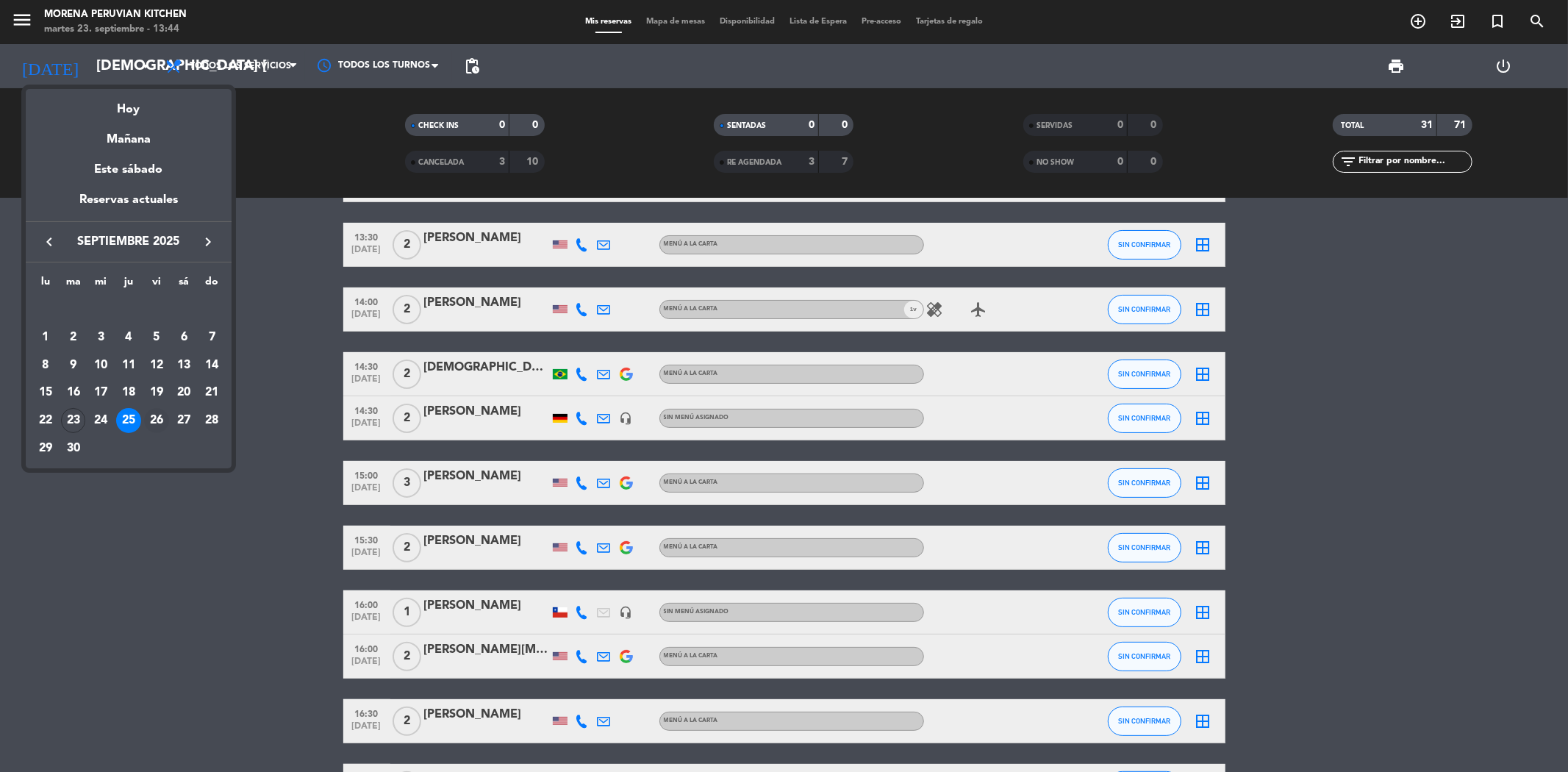
click at [150, 417] on div "26" at bounding box center [156, 420] width 25 height 25
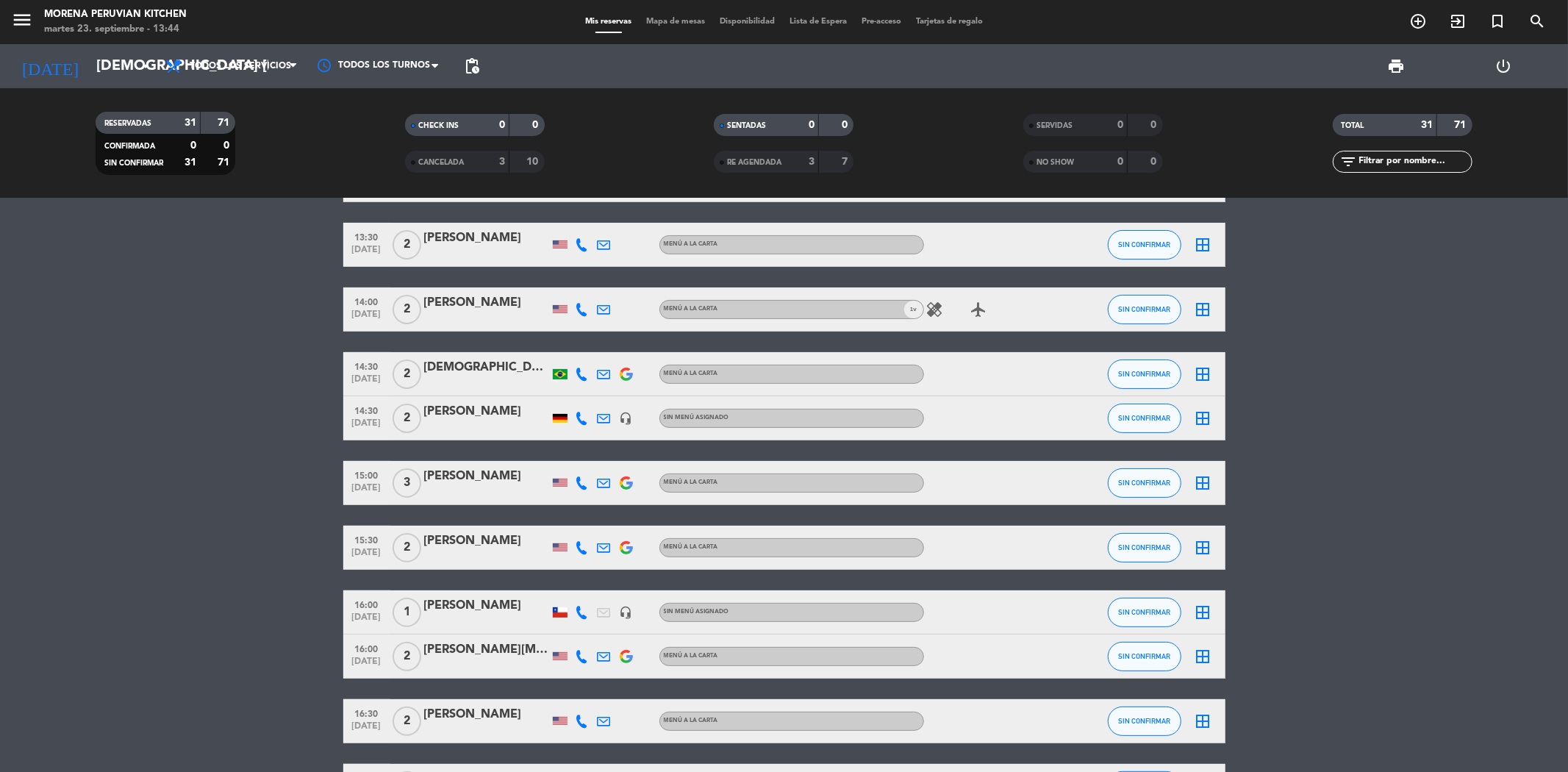
type input "vie. [DATE]"
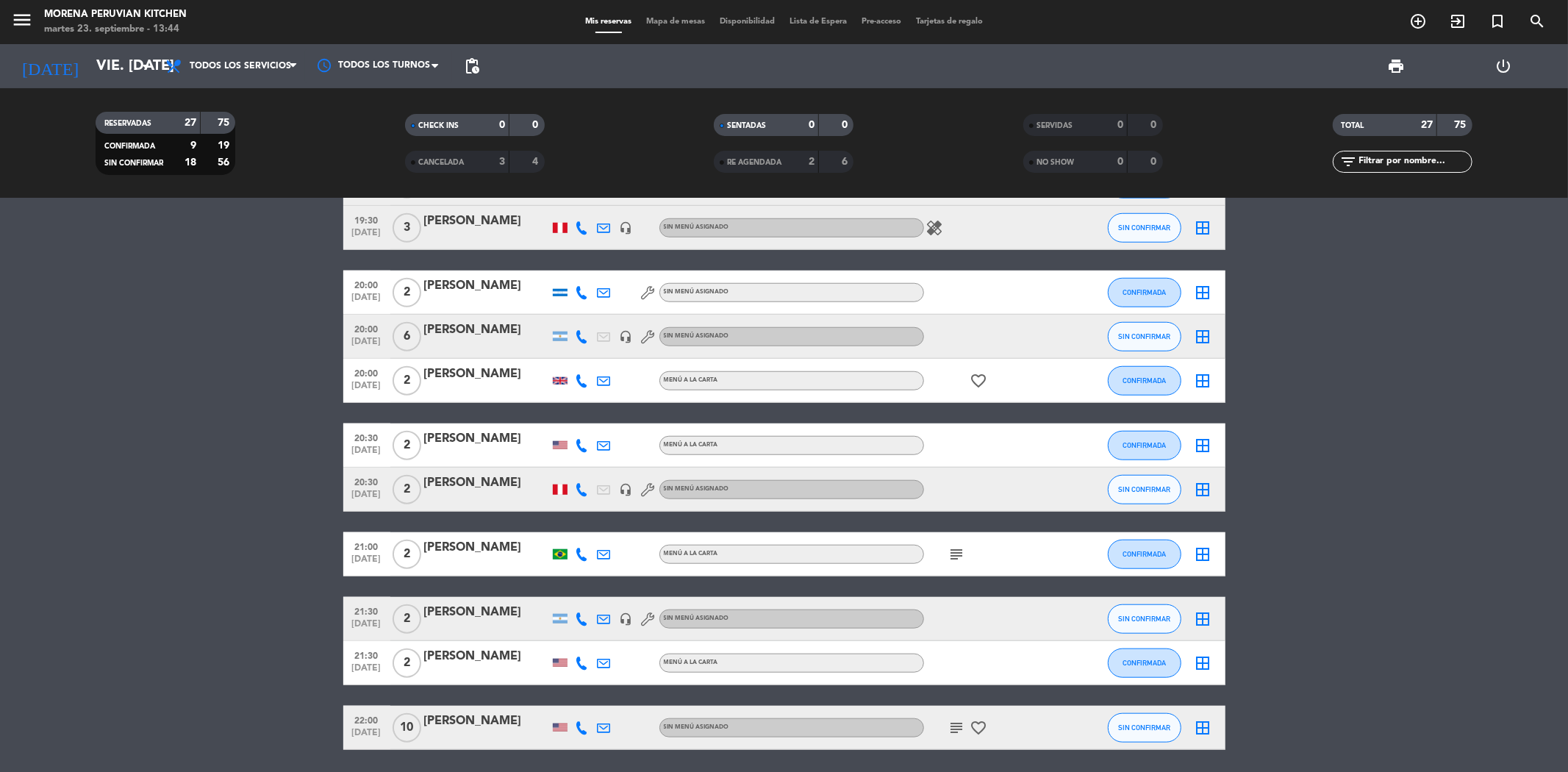
scroll to position [1112, 0]
